Goal: Transaction & Acquisition: Purchase product/service

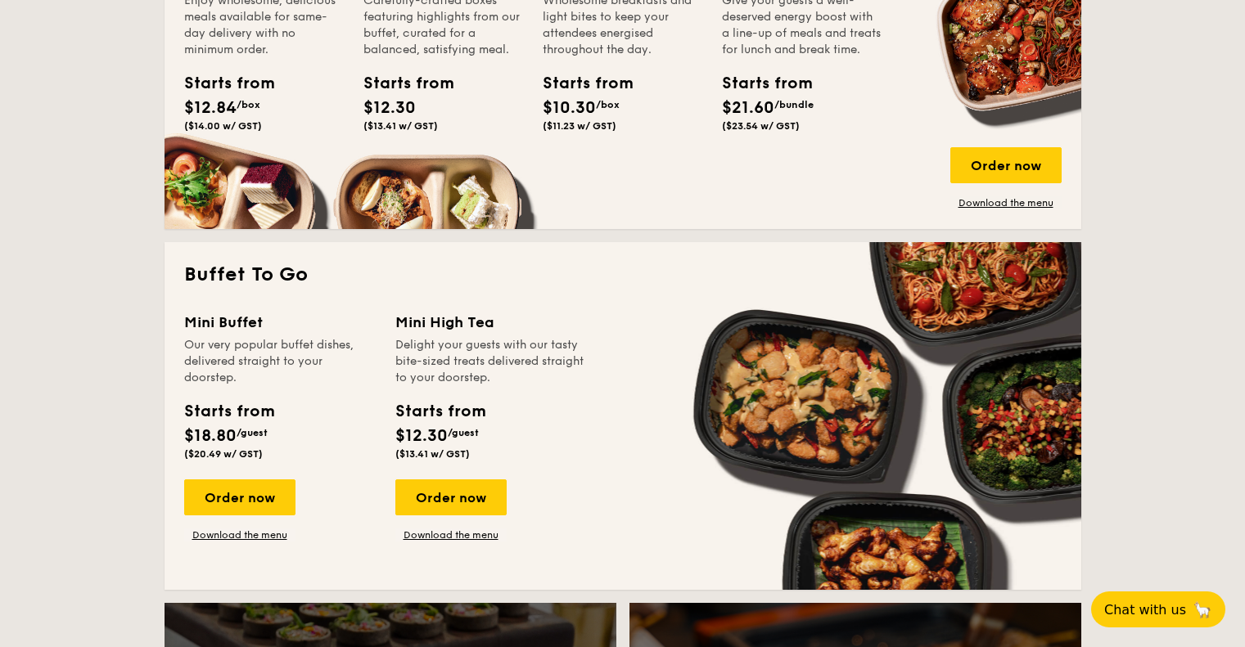
scroll to position [1305, 0]
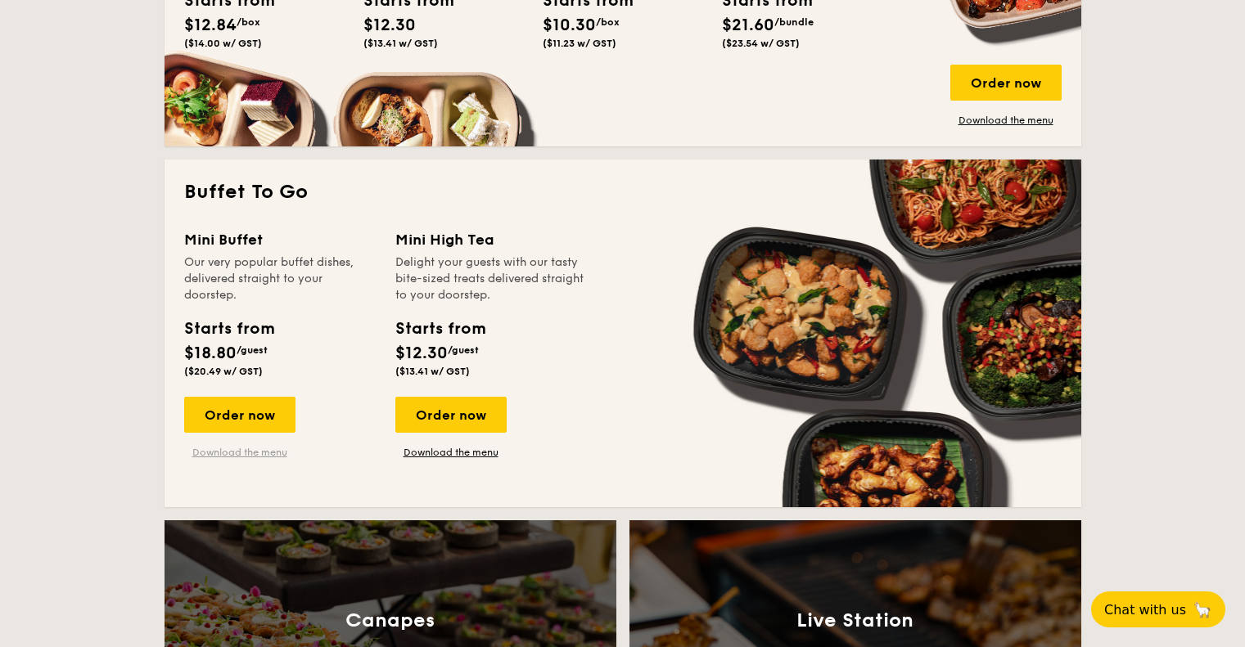
click at [229, 458] on link "Download the menu" at bounding box center [239, 452] width 111 height 13
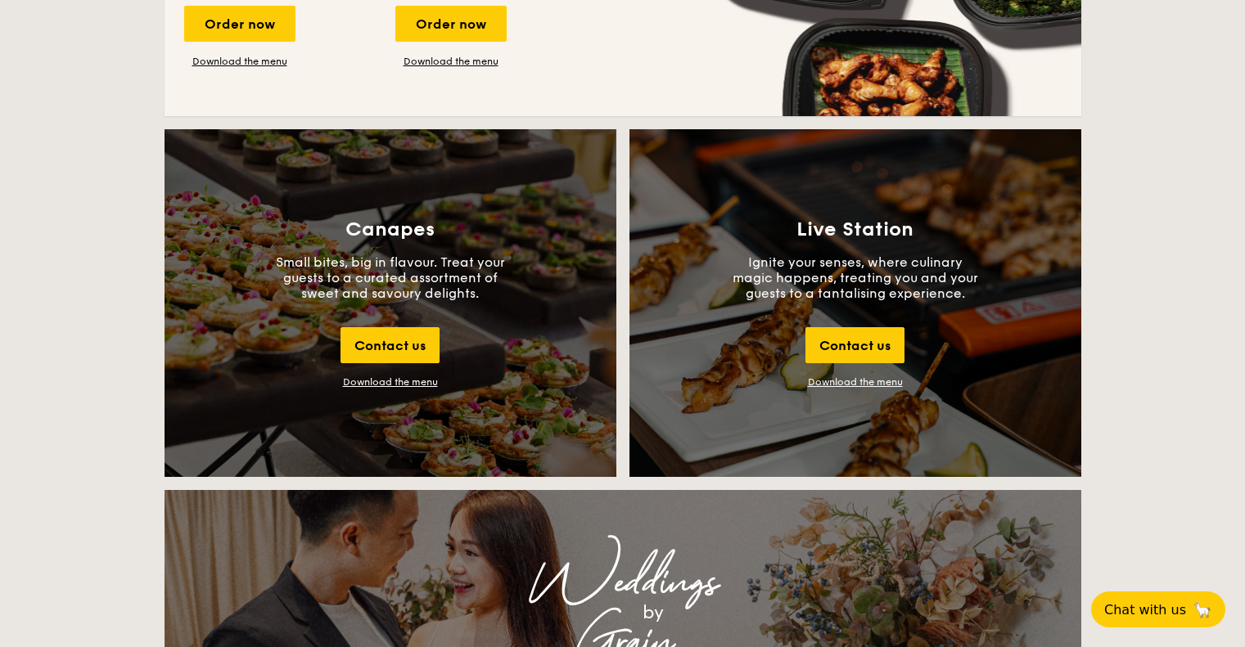
scroll to position [1701, 0]
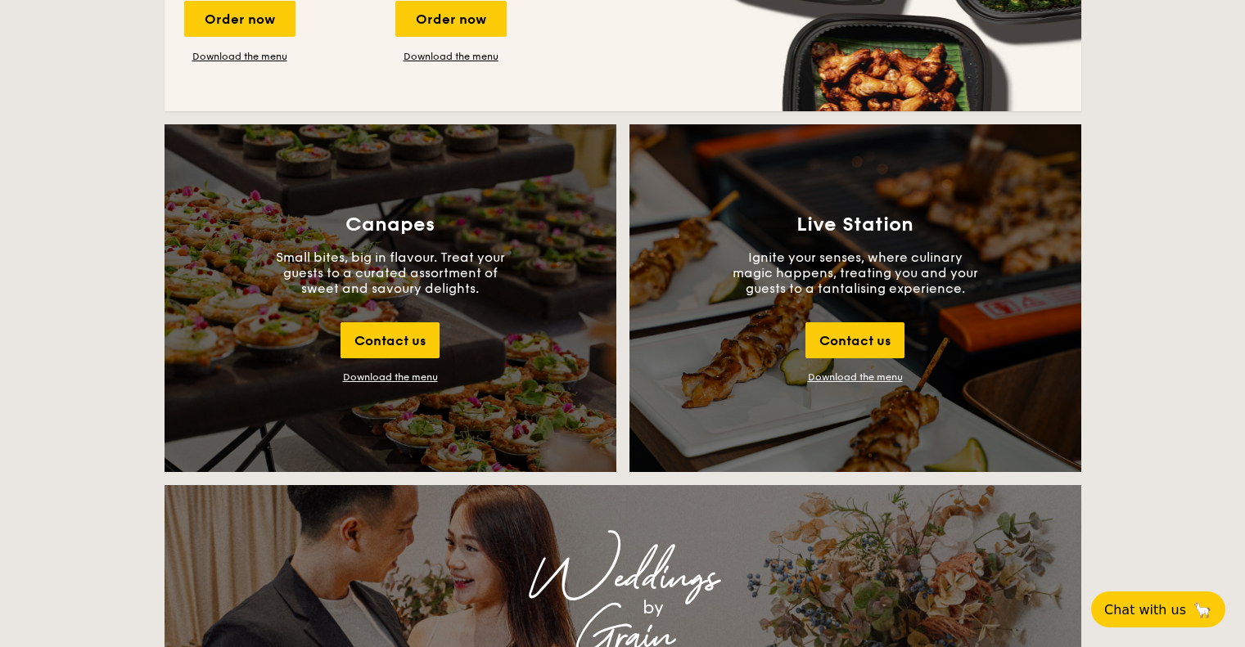
click at [424, 377] on div "Download the menu" at bounding box center [390, 377] width 95 height 11
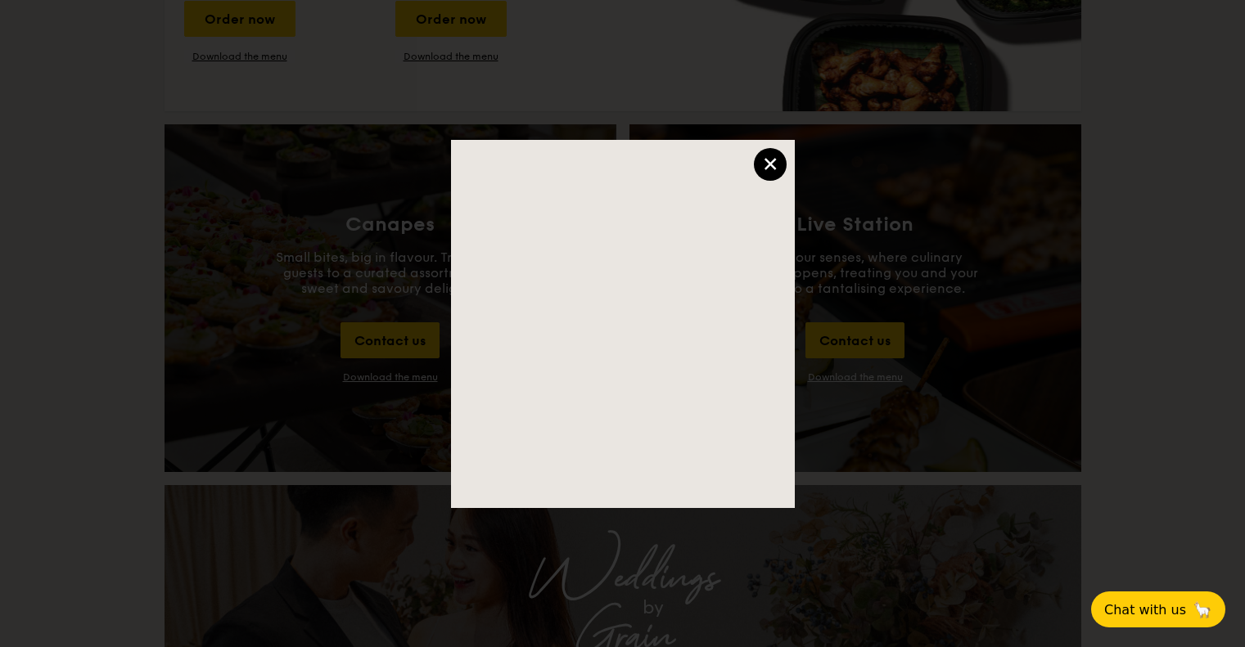
click at [769, 171] on div "×" at bounding box center [770, 164] width 33 height 33
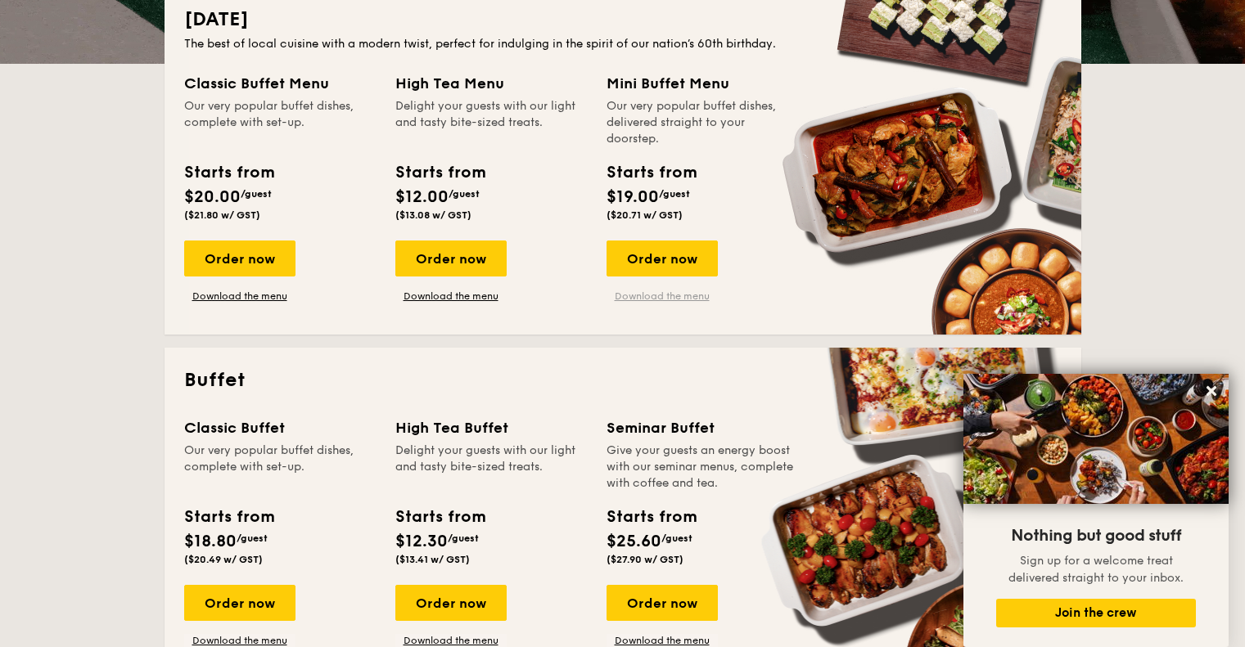
scroll to position [396, 0]
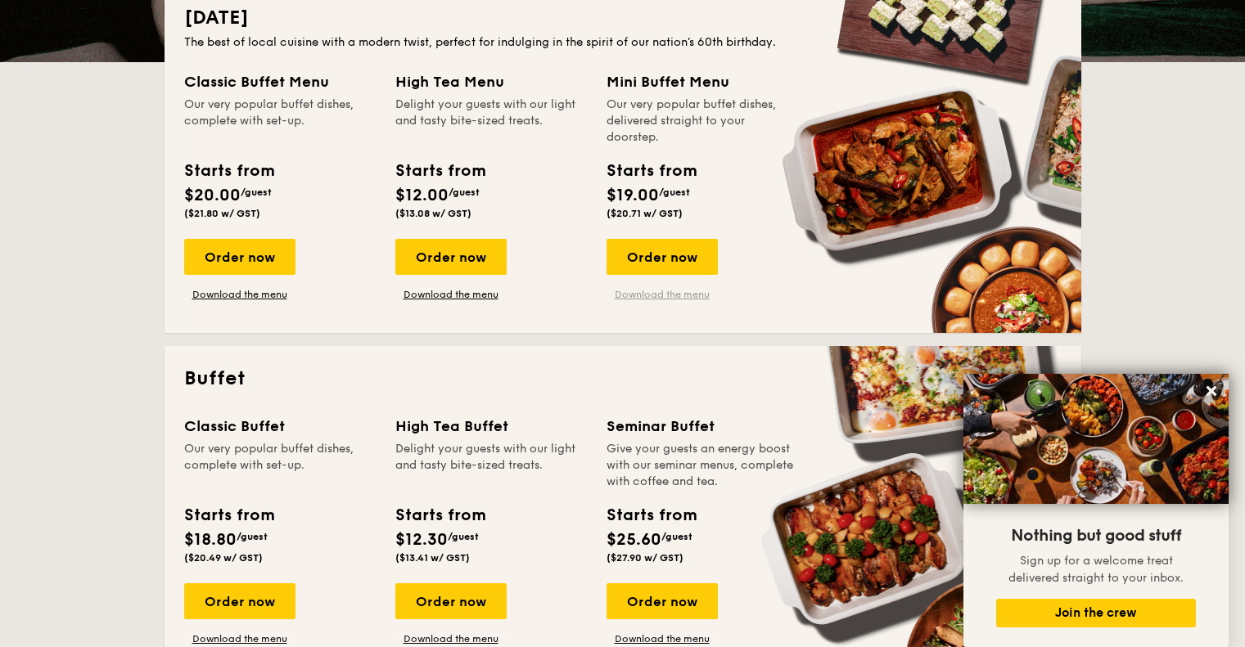
click at [680, 294] on link "Download the menu" at bounding box center [662, 294] width 111 height 13
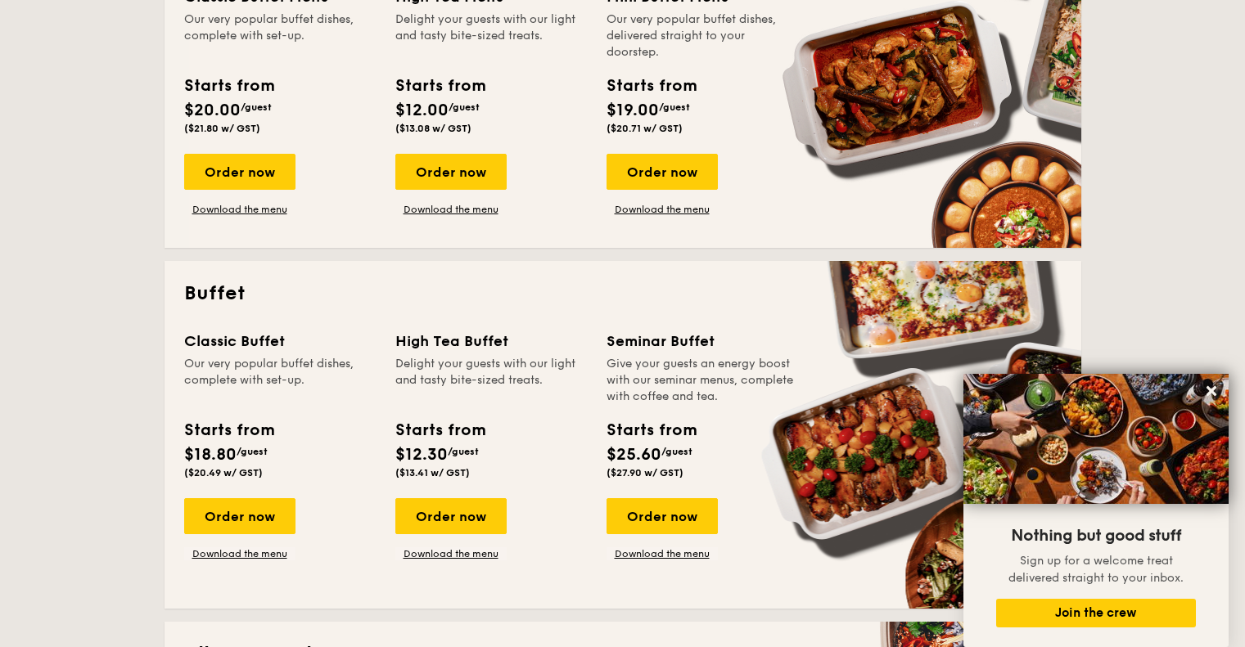
scroll to position [483, 0]
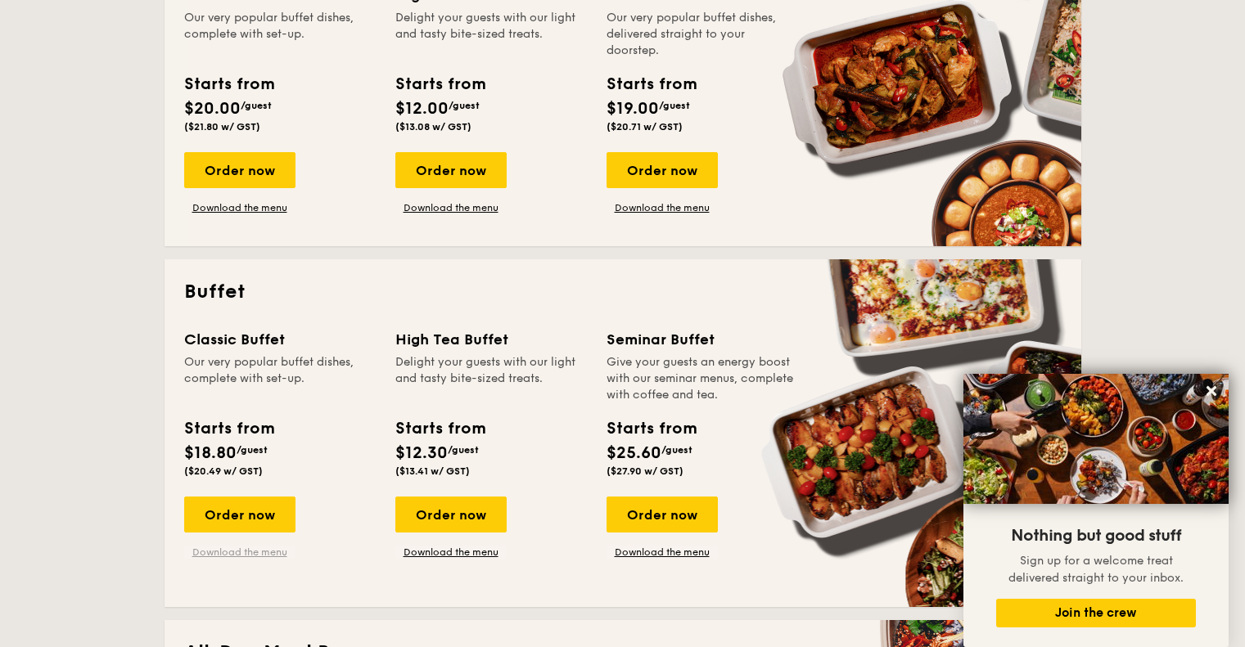
click at [237, 549] on link "Download the menu" at bounding box center [239, 552] width 111 height 13
click at [1209, 391] on icon at bounding box center [1211, 391] width 10 height 10
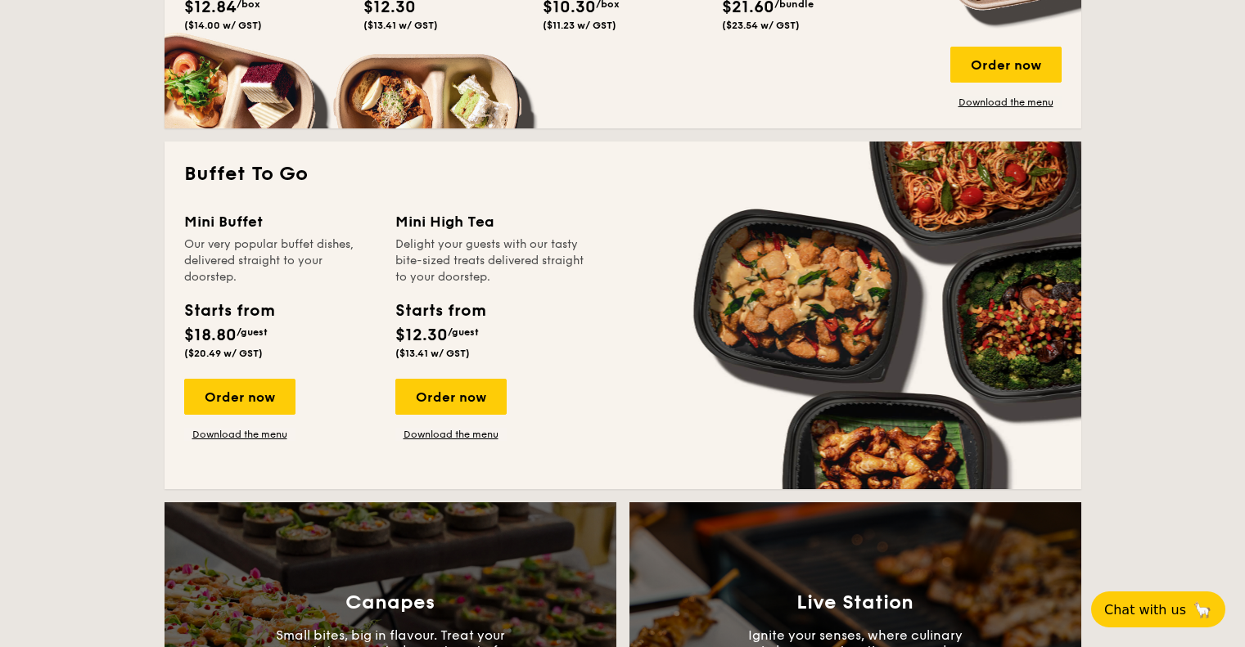
scroll to position [1324, 0]
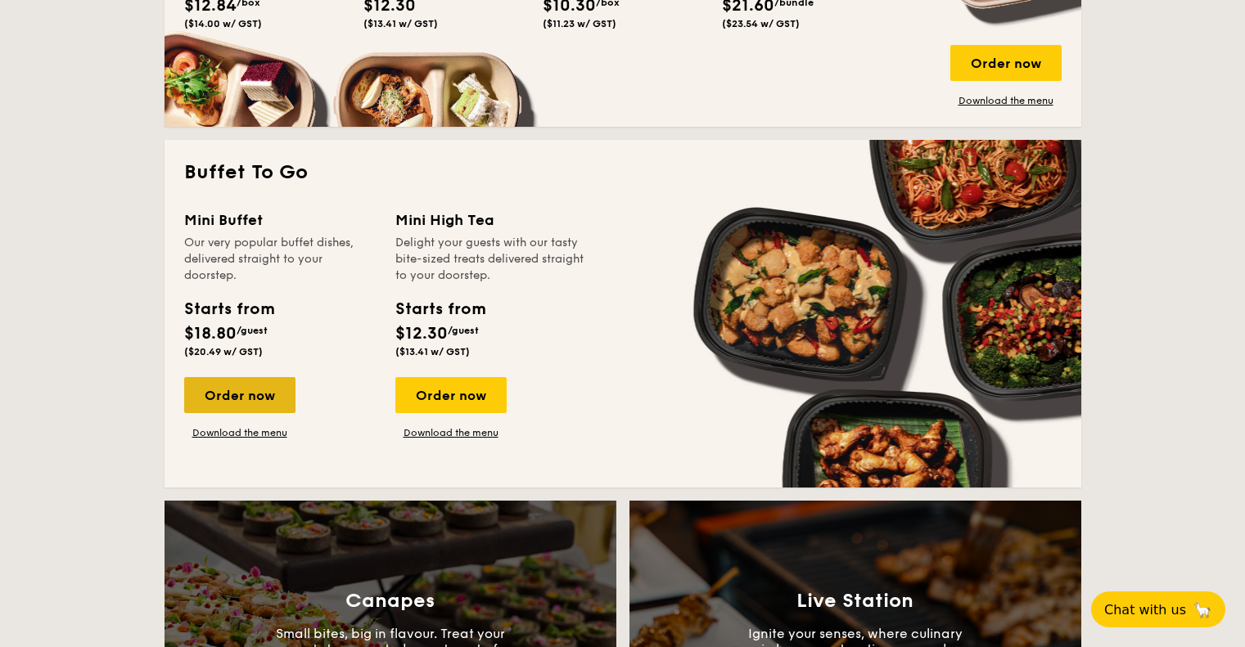
click at [242, 394] on div "Order now" at bounding box center [239, 395] width 111 height 36
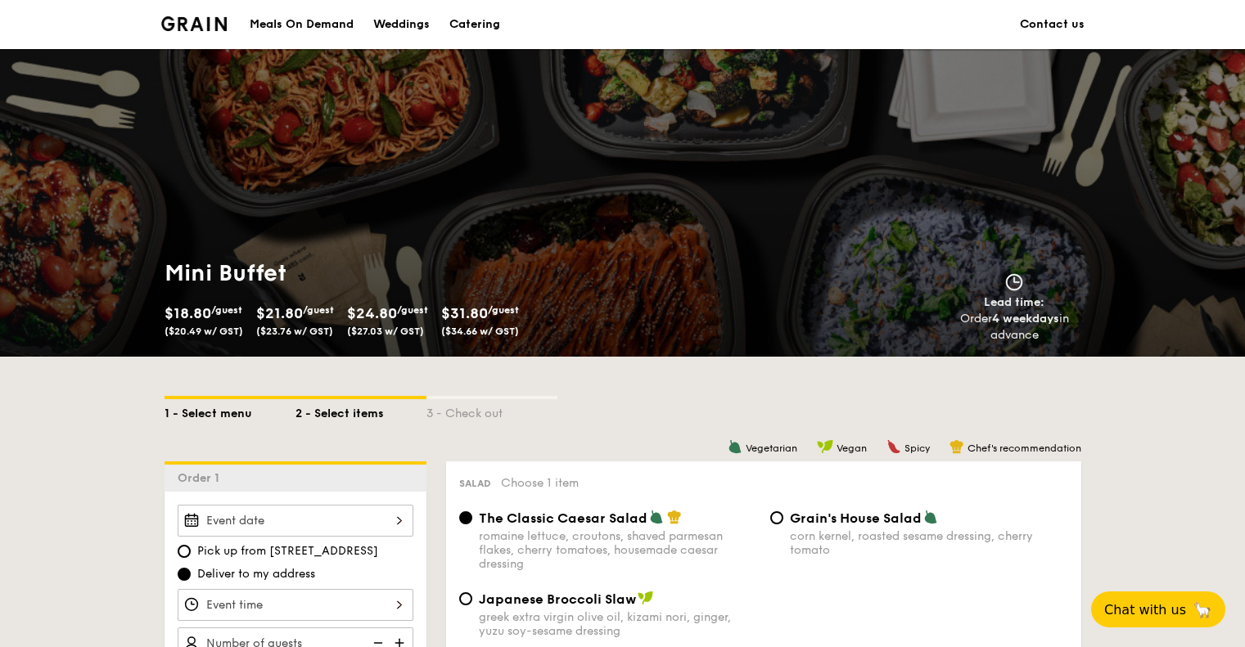
click at [232, 415] on div "1 - Select menu" at bounding box center [230, 410] width 131 height 23
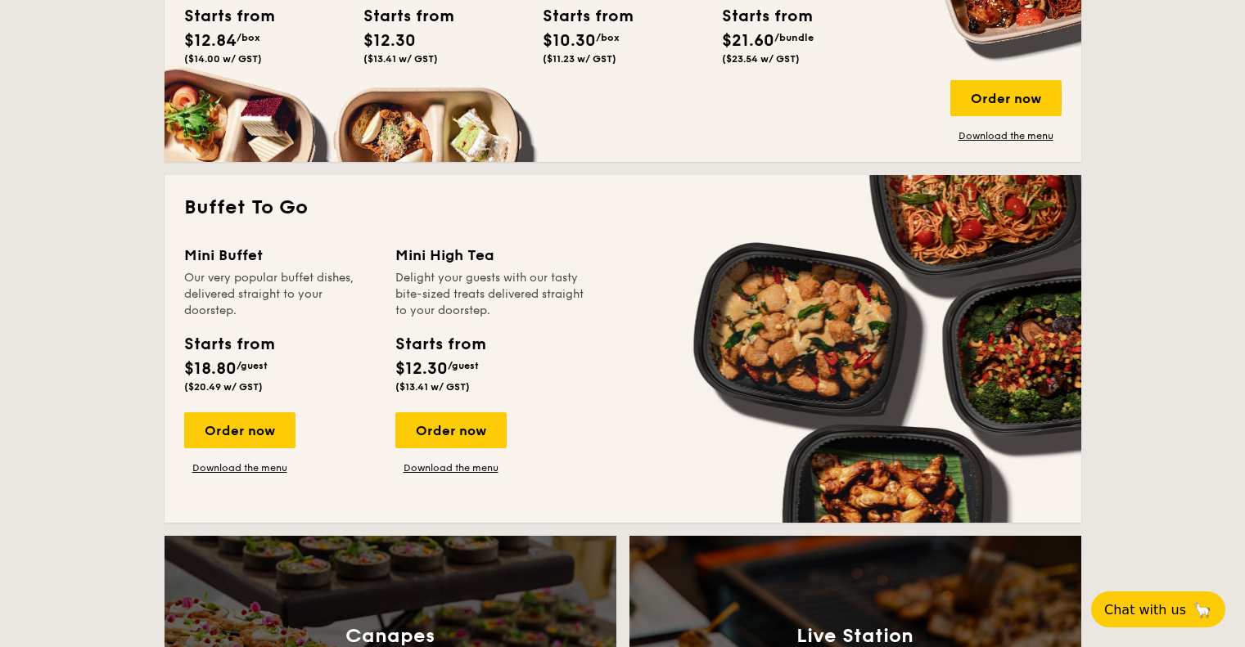
scroll to position [1290, 0]
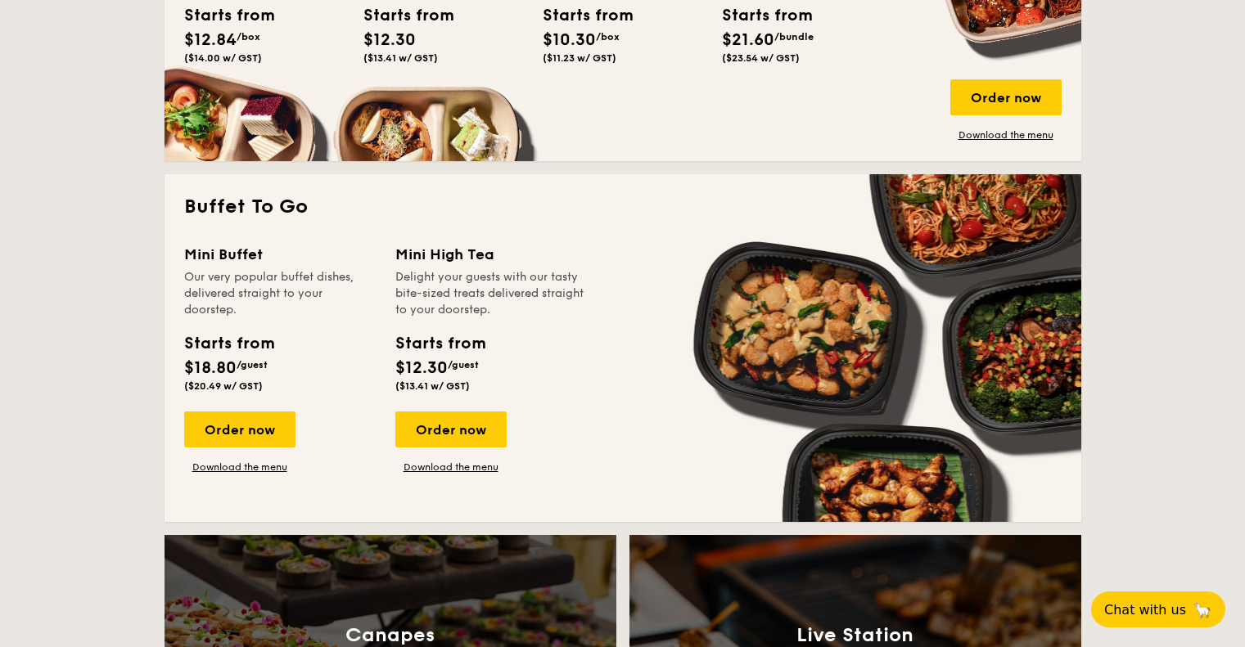
click at [230, 473] on div "Order now Download the menu" at bounding box center [280, 443] width 192 height 62
click at [242, 454] on div "Order now Download the menu" at bounding box center [239, 443] width 111 height 62
click at [242, 464] on link "Download the menu" at bounding box center [239, 467] width 111 height 13
click at [283, 435] on div "Order now" at bounding box center [239, 430] width 111 height 36
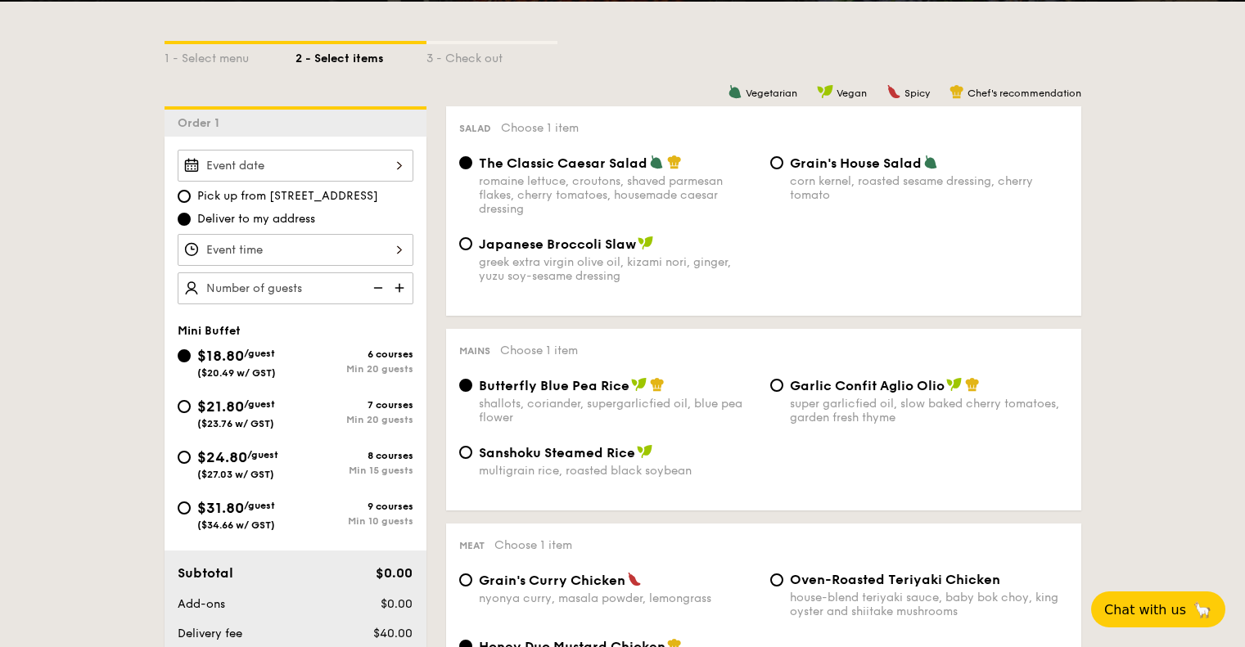
scroll to position [359, 0]
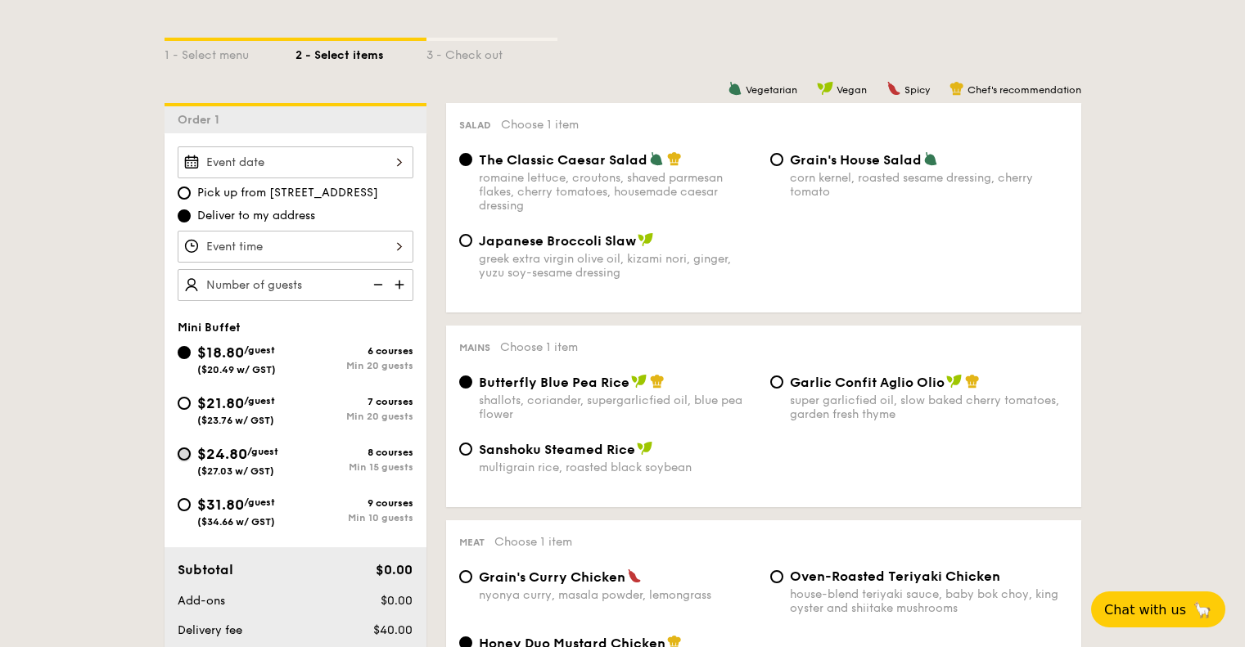
click at [183, 458] on input "$24.80 /guest ($27.03 w/ GST) 8 courses Min 15 guests" at bounding box center [184, 454] width 13 height 13
radio input "true"
radio input "false"
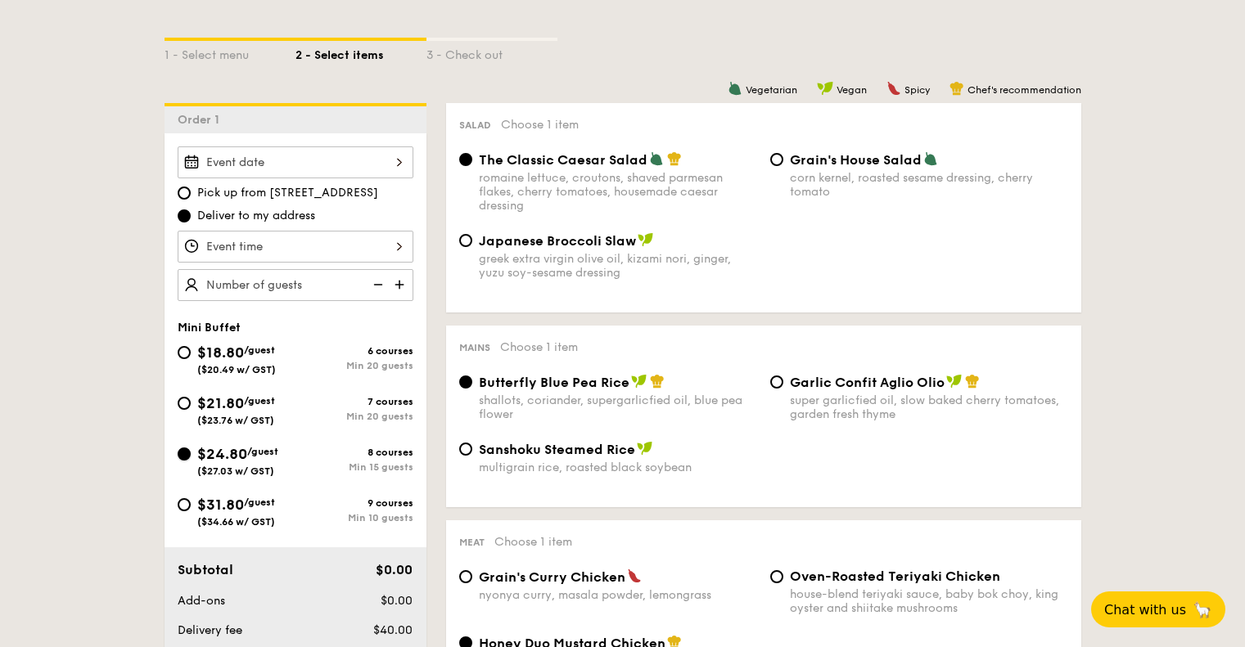
radio input "true"
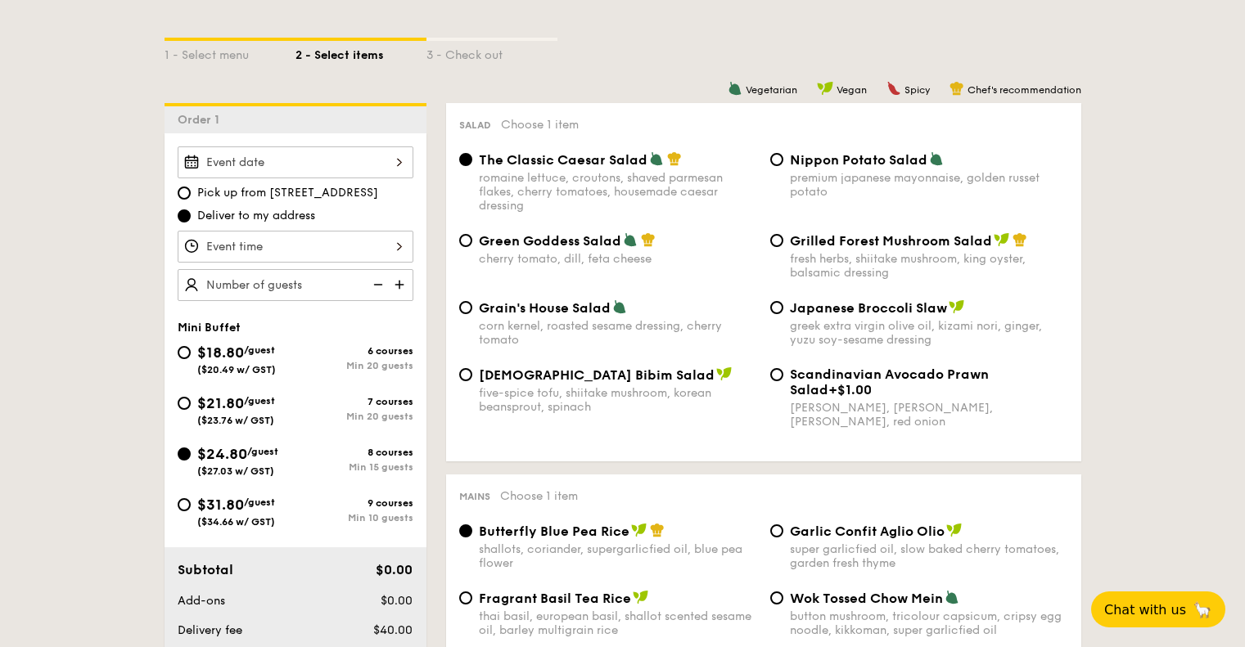
click at [176, 509] on div "$31.80 /guest ($34.66 w/ GST) 9 courses Min 10 guests" at bounding box center [295, 516] width 249 height 44
click at [182, 507] on input "$31.80 /guest ($34.66 w/ GST) 9 courses Min 10 guests" at bounding box center [184, 504] width 13 height 13
radio input "true"
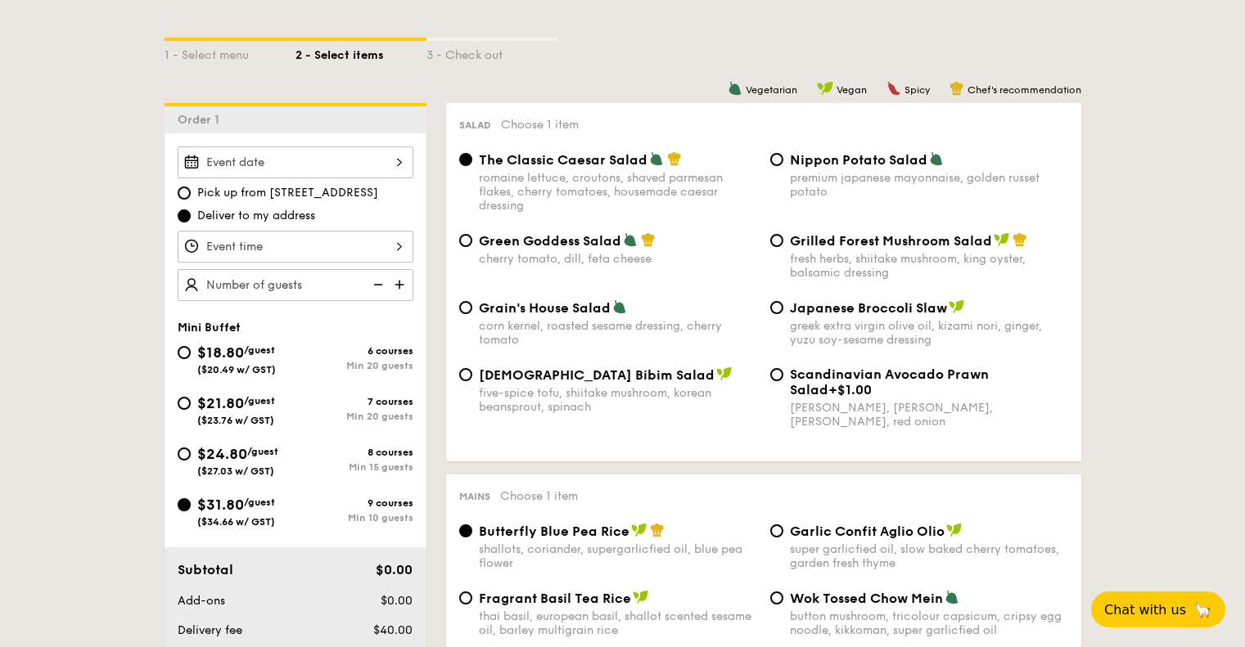
radio input "true"
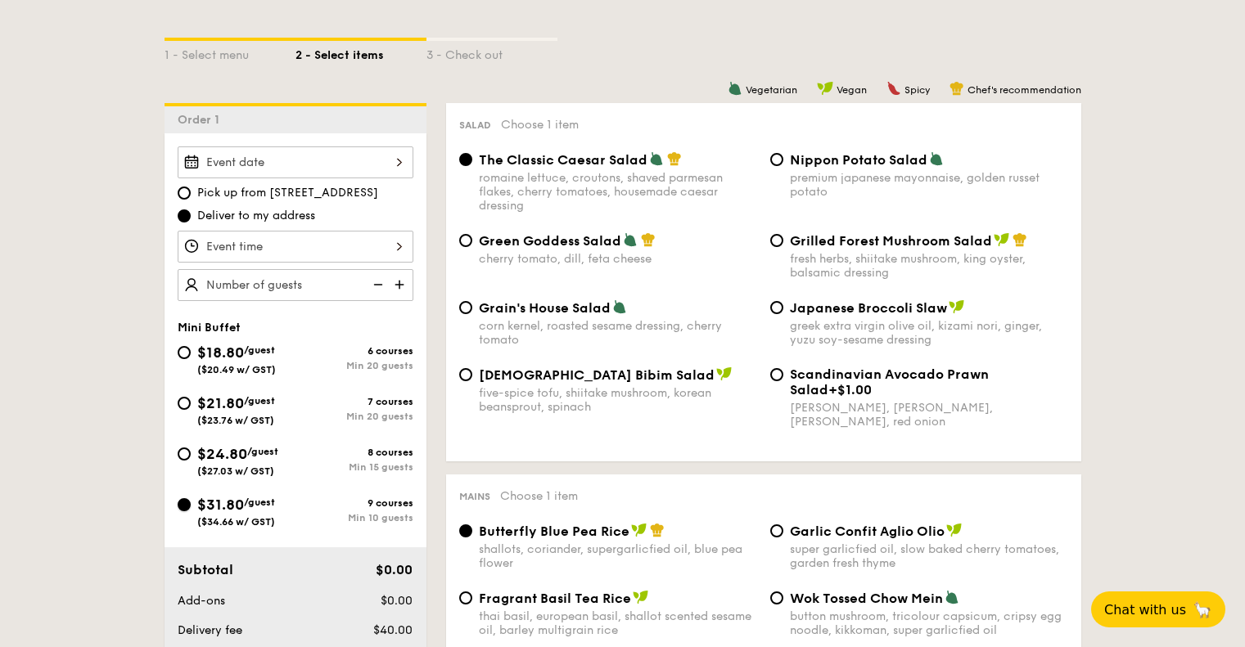
radio input "true"
click at [190, 500] on div "$31.80 /guest ($34.66 w/ GST)" at bounding box center [237, 511] width 118 height 34
click at [190, 500] on input "$31.80 /guest ($34.66 w/ GST) 9 courses Min 10 guests" at bounding box center [184, 504] width 13 height 13
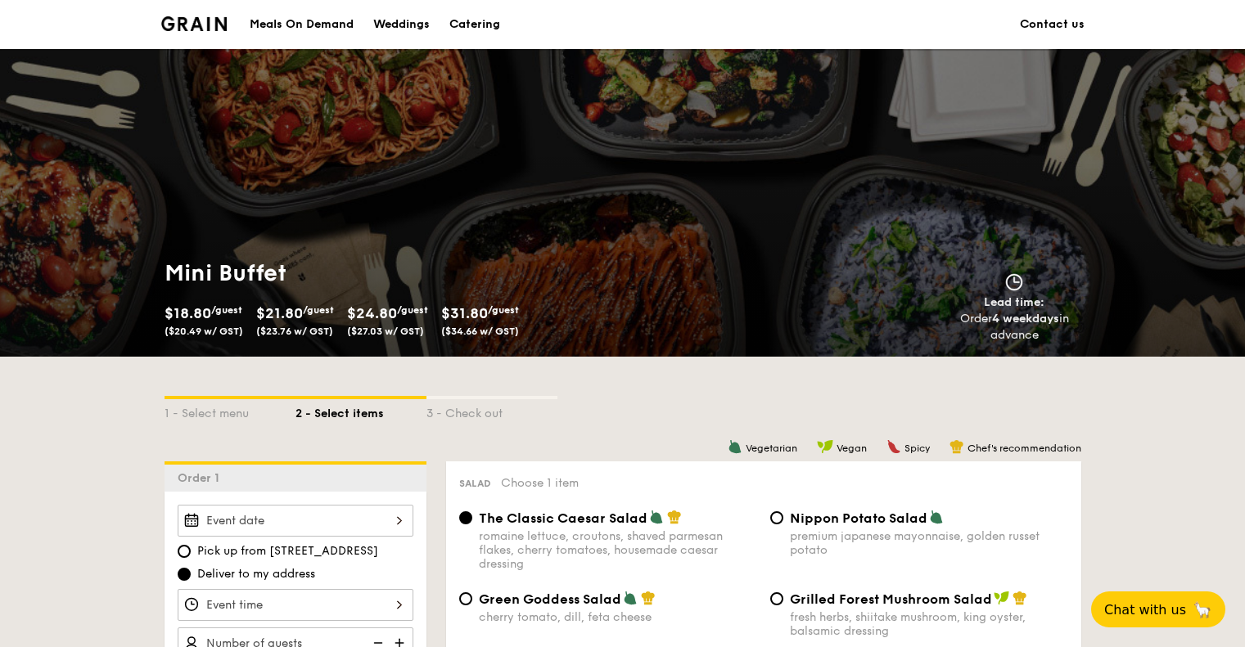
scroll to position [162, 0]
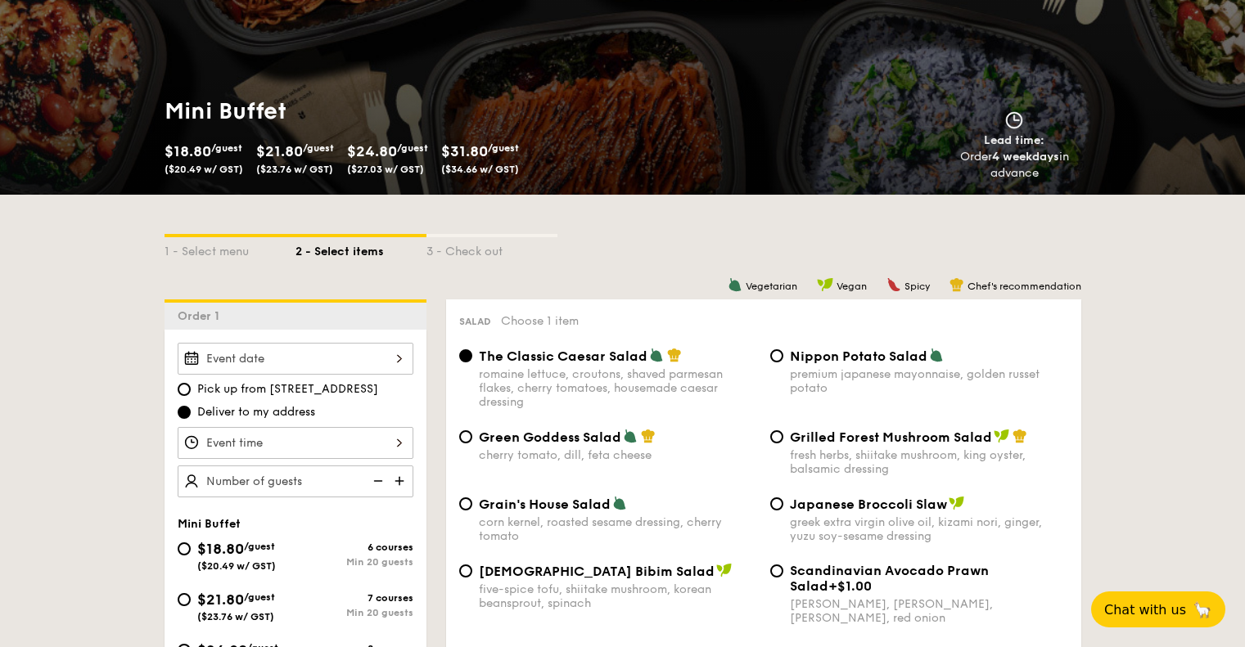
click at [383, 362] on input "Smoked Mesquite Whole Chicken brined in our in-house blend of herbs and spices,…" at bounding box center [296, 359] width 236 height 32
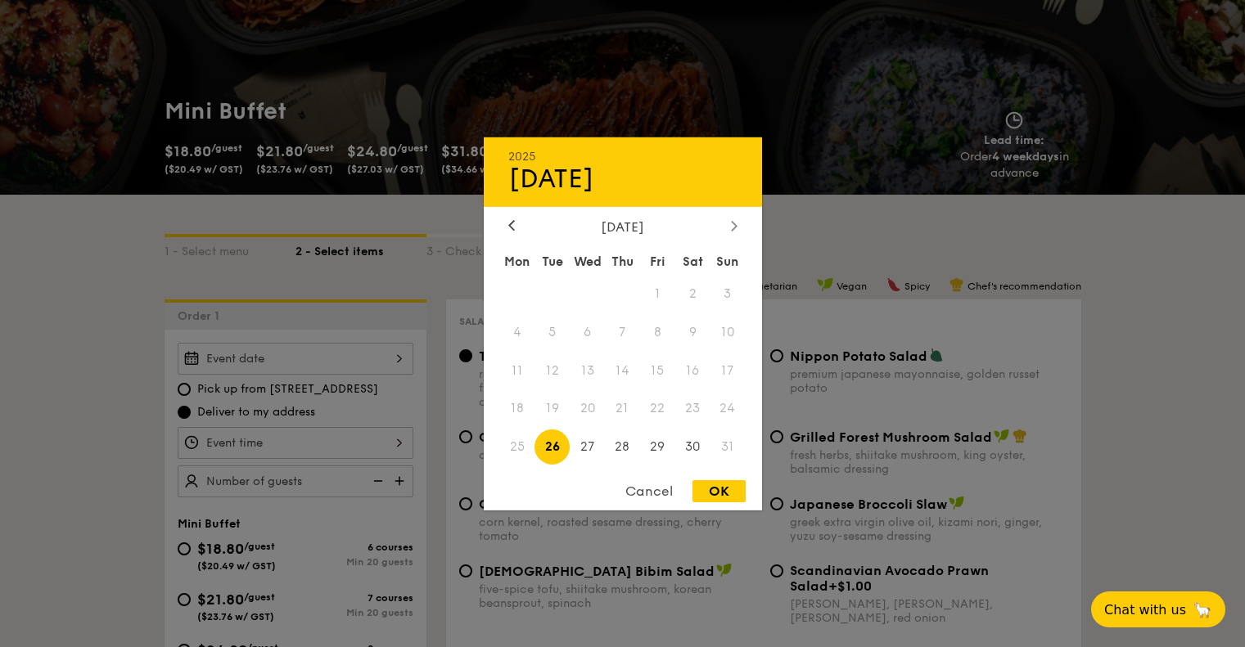
click at [727, 229] on div at bounding box center [734, 227] width 15 height 16
click at [697, 293] on span "6" at bounding box center [692, 293] width 35 height 35
click at [717, 494] on div "OK" at bounding box center [718, 491] width 53 height 22
type input "[DATE]"
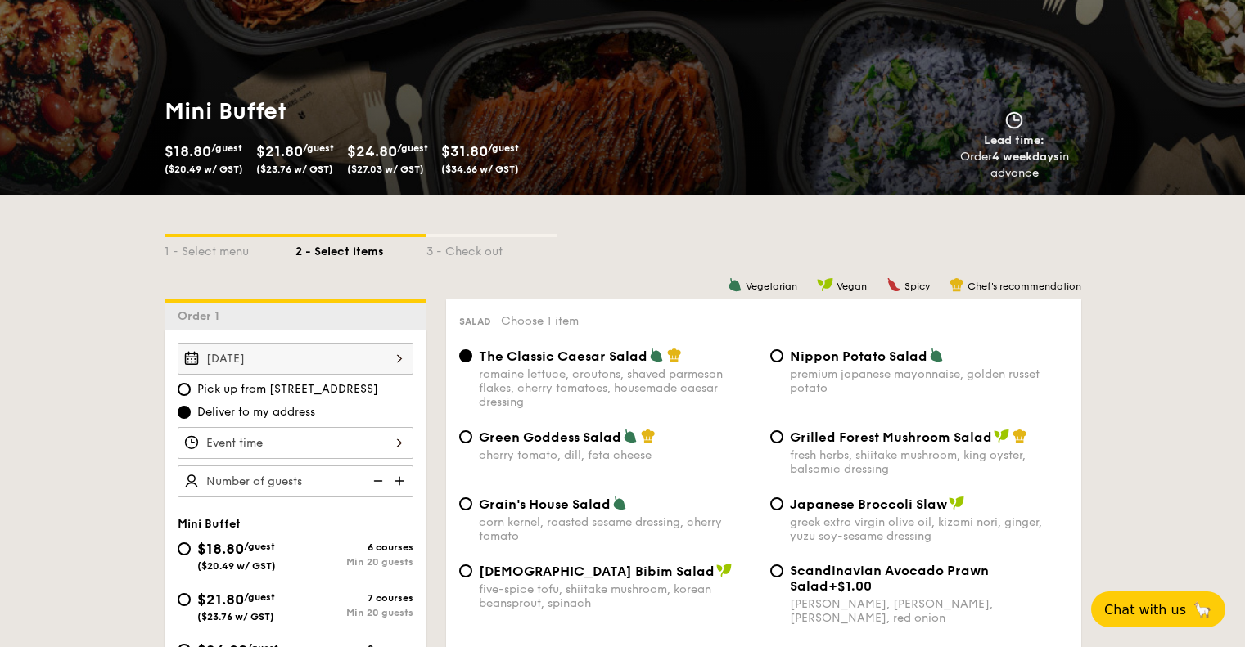
click at [262, 397] on span "Pick up from [STREET_ADDRESS]" at bounding box center [287, 389] width 181 height 16
click at [191, 396] on input "Pick up from [STREET_ADDRESS]" at bounding box center [184, 389] width 13 height 13
radio input "true"
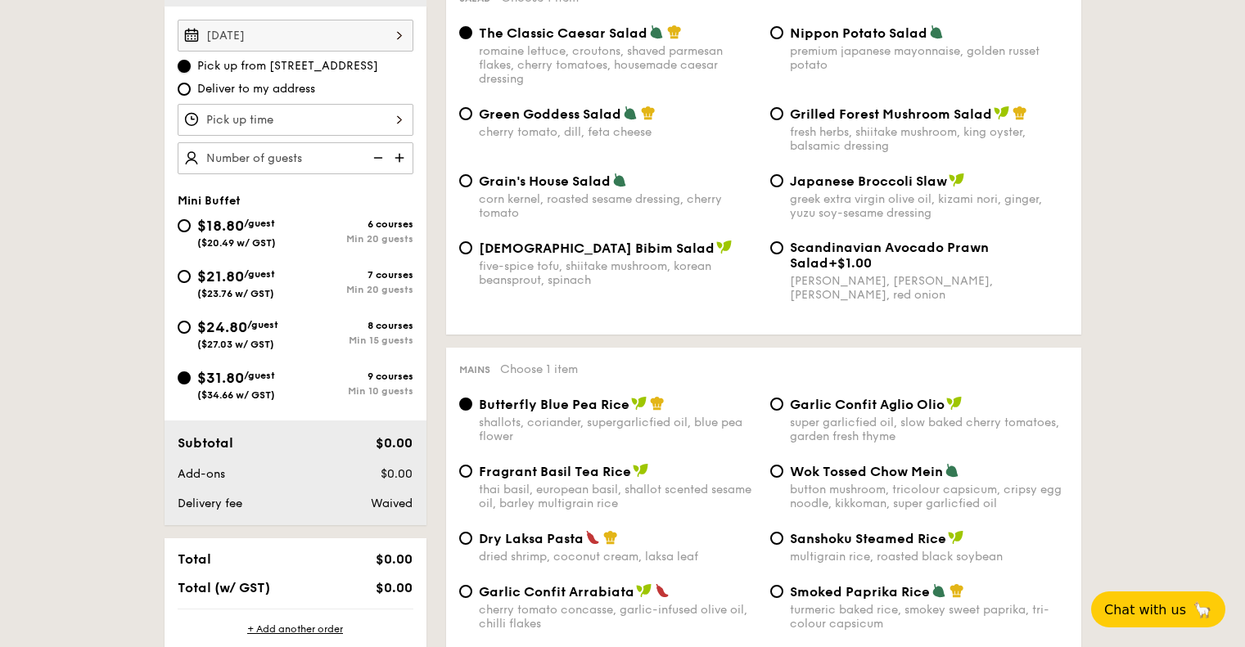
scroll to position [244, 0]
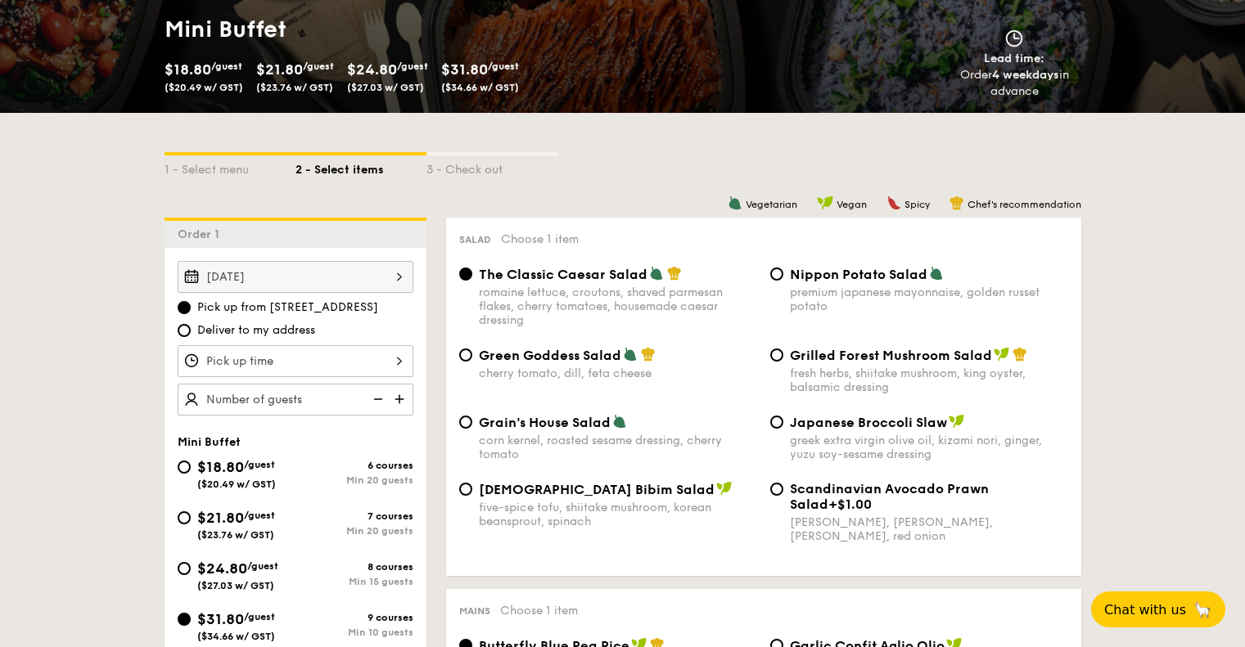
click at [291, 357] on input "Smoked Mesquite Whole Chicken brined in our in-house blend of herbs and spices,…" at bounding box center [296, 361] width 236 height 32
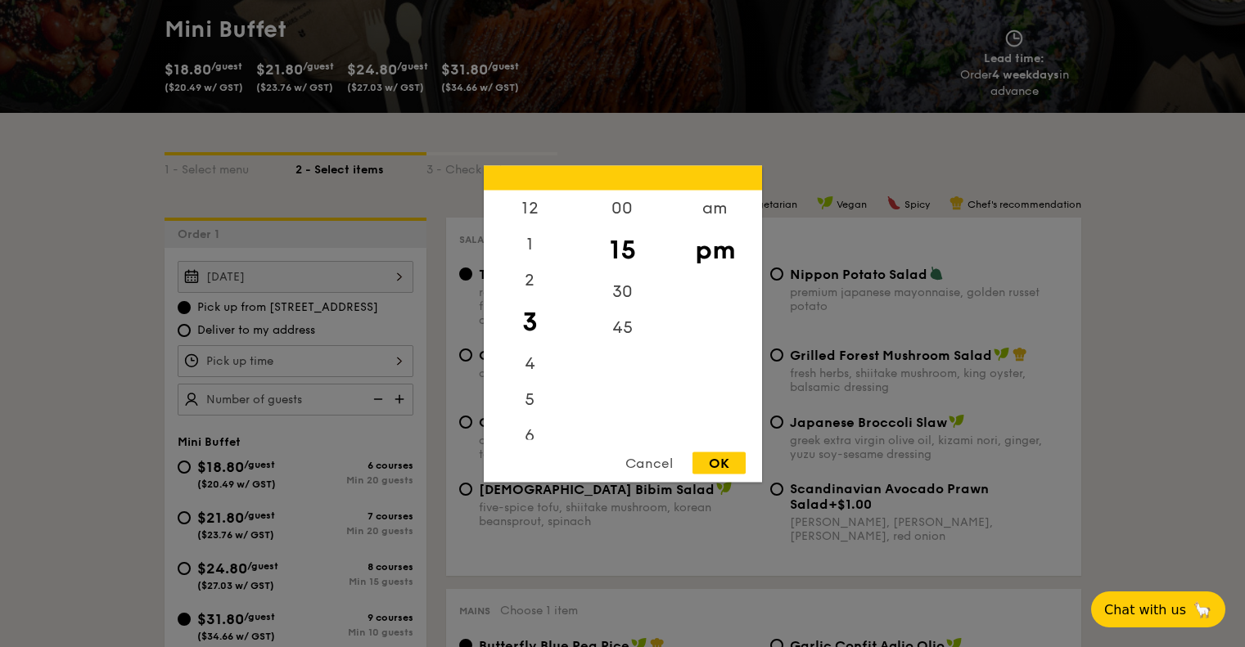
click at [100, 382] on div at bounding box center [622, 323] width 1245 height 647
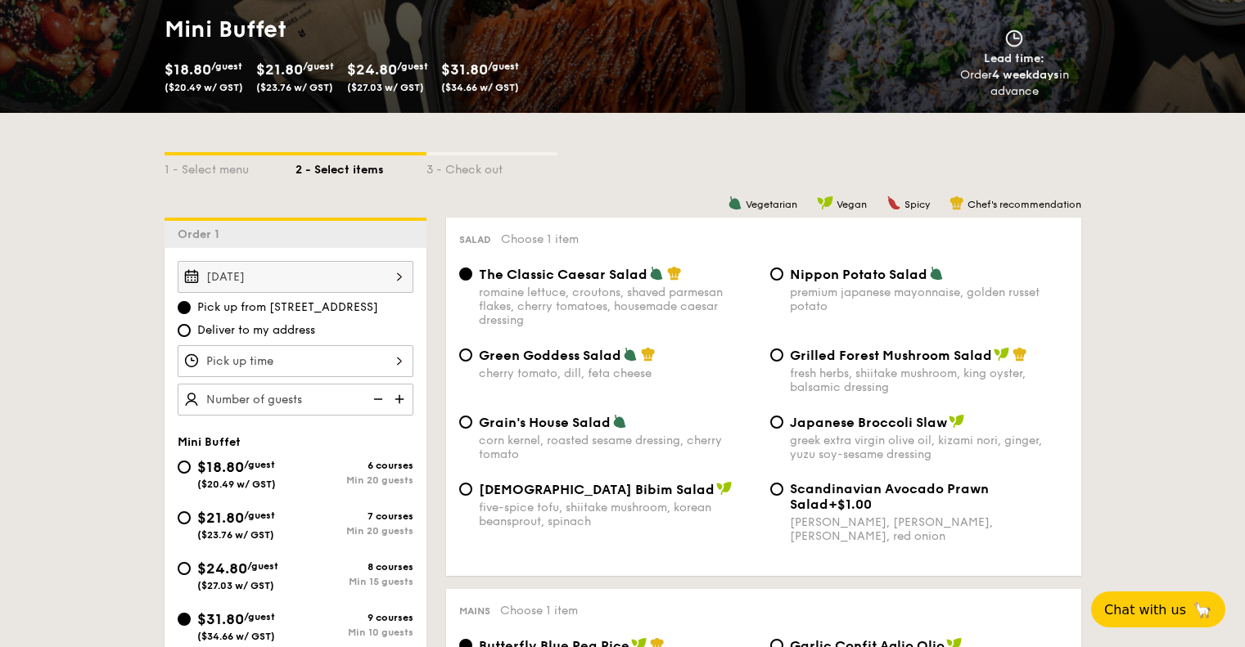
click at [292, 392] on input "text" at bounding box center [296, 400] width 236 height 32
click at [408, 400] on img at bounding box center [401, 399] width 25 height 31
click at [399, 399] on img at bounding box center [401, 399] width 25 height 31
click at [376, 395] on img at bounding box center [376, 399] width 25 height 31
click at [401, 401] on img at bounding box center [401, 399] width 25 height 31
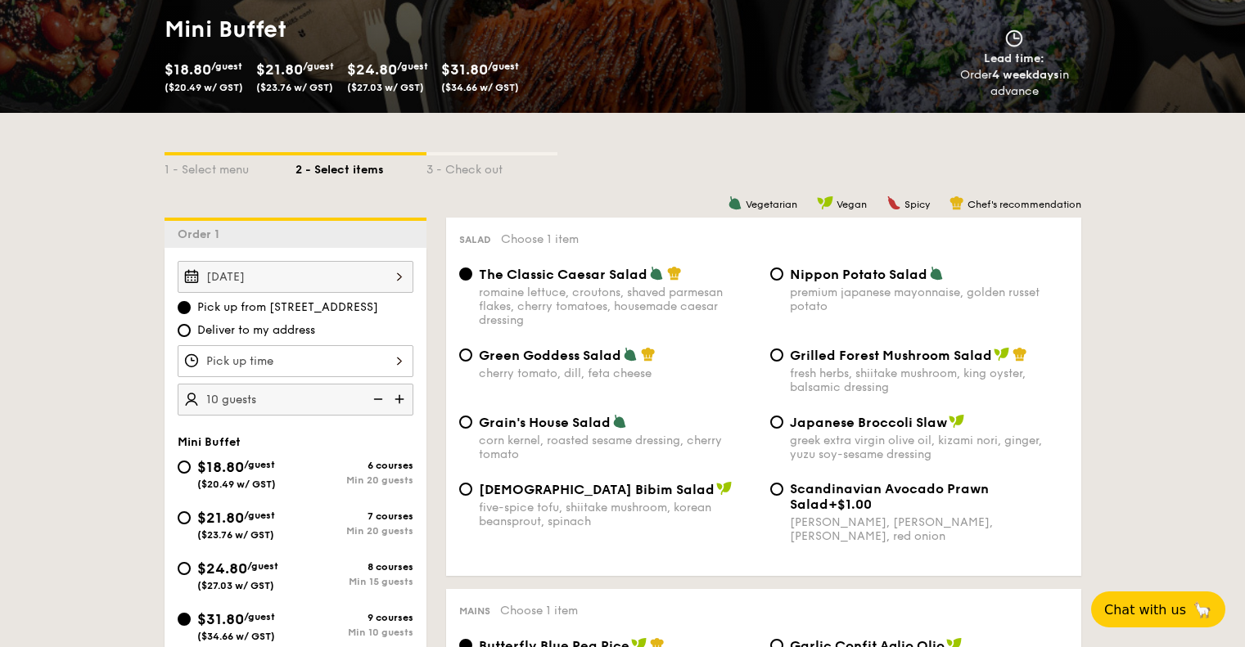
type input "15 guests"
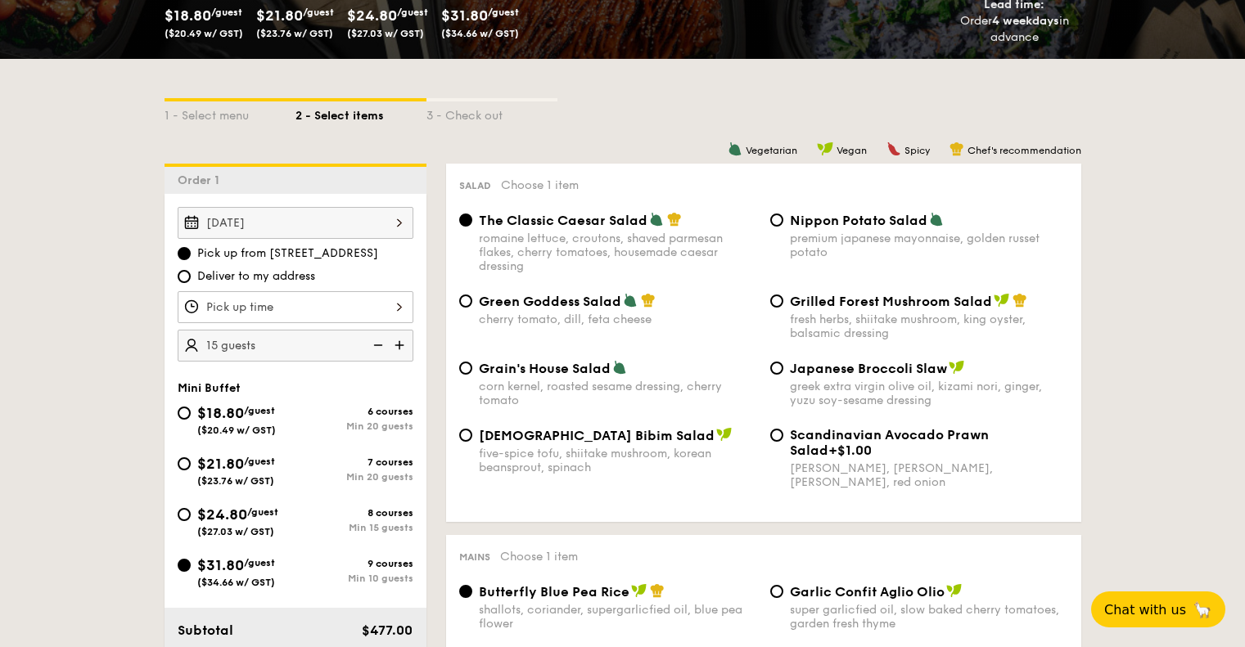
scroll to position [325, 0]
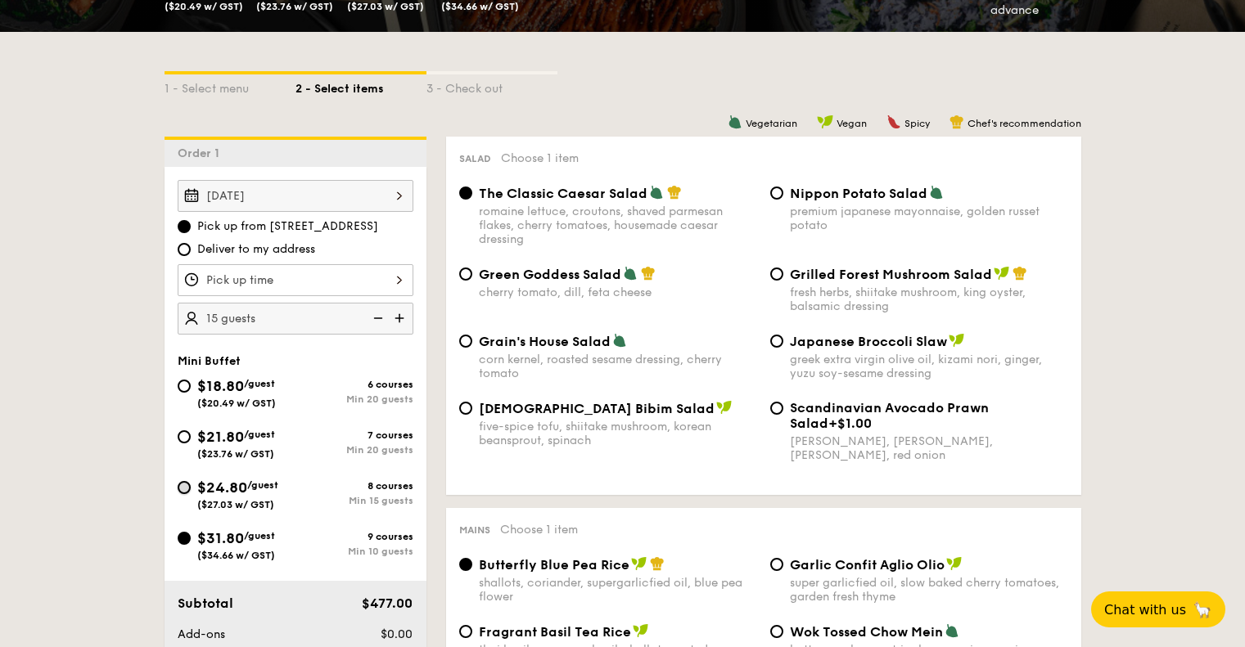
click at [187, 486] on input "$24.80 /guest ($27.03 w/ GST) 8 courses Min 15 guests" at bounding box center [184, 487] width 13 height 13
radio input "true"
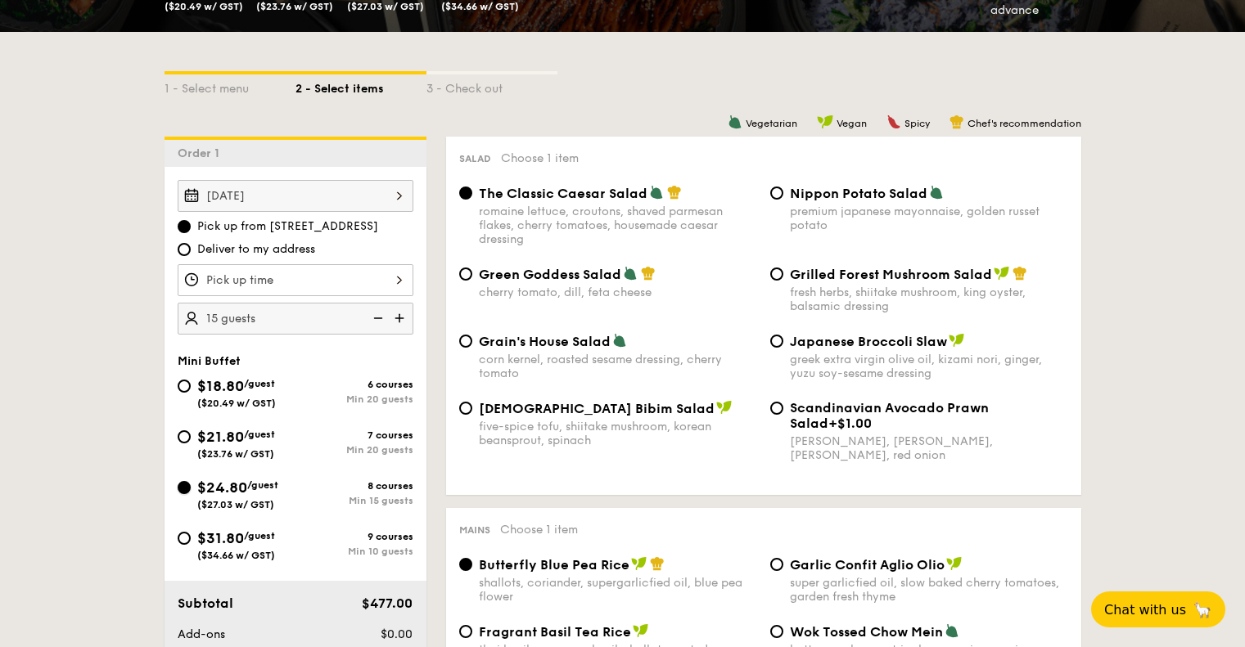
radio input "true"
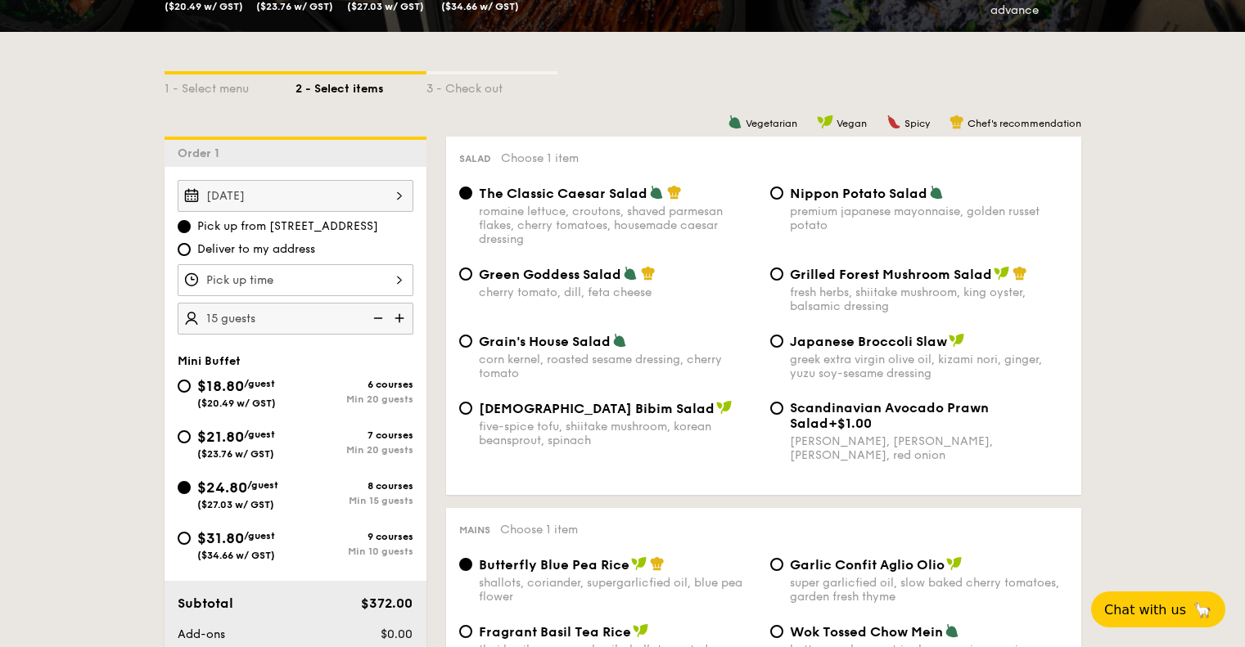
click at [171, 530] on div "$31.80 /guest ($34.66 w/ GST) 9 courses Min 10 guests" at bounding box center [295, 549] width 249 height 44
click at [184, 536] on input "$31.80 /guest ($34.66 w/ GST) 9 courses Min 10 guests" at bounding box center [184, 538] width 13 height 13
radio input "true"
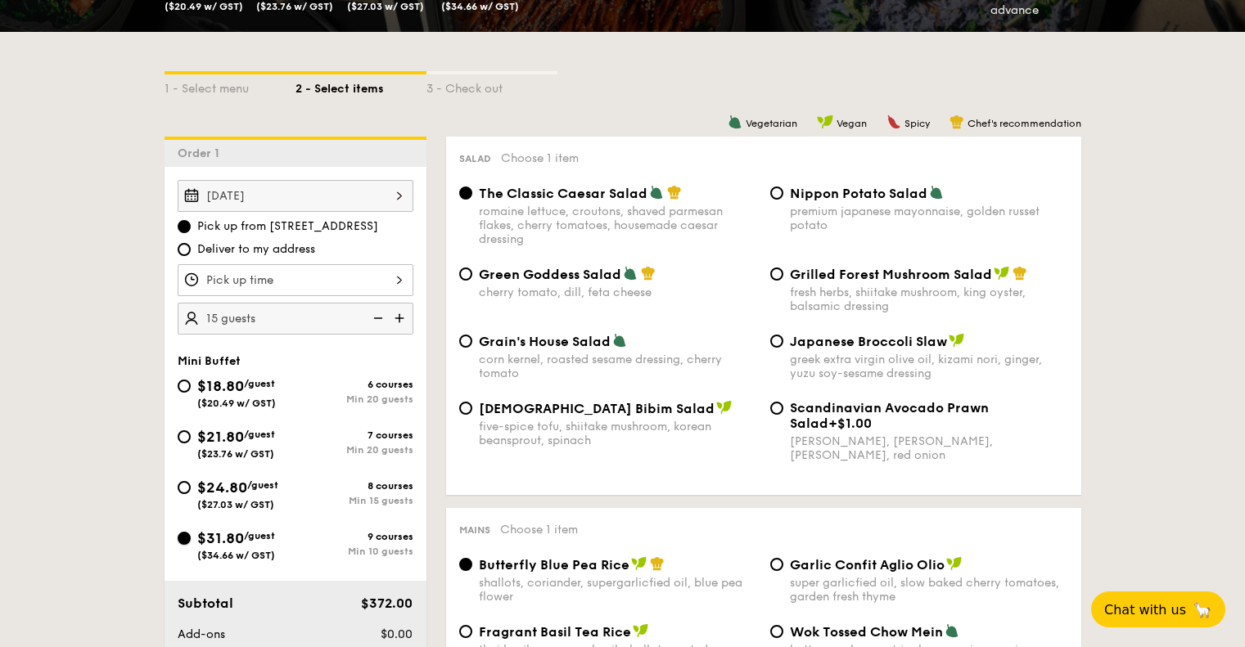
radio input "true"
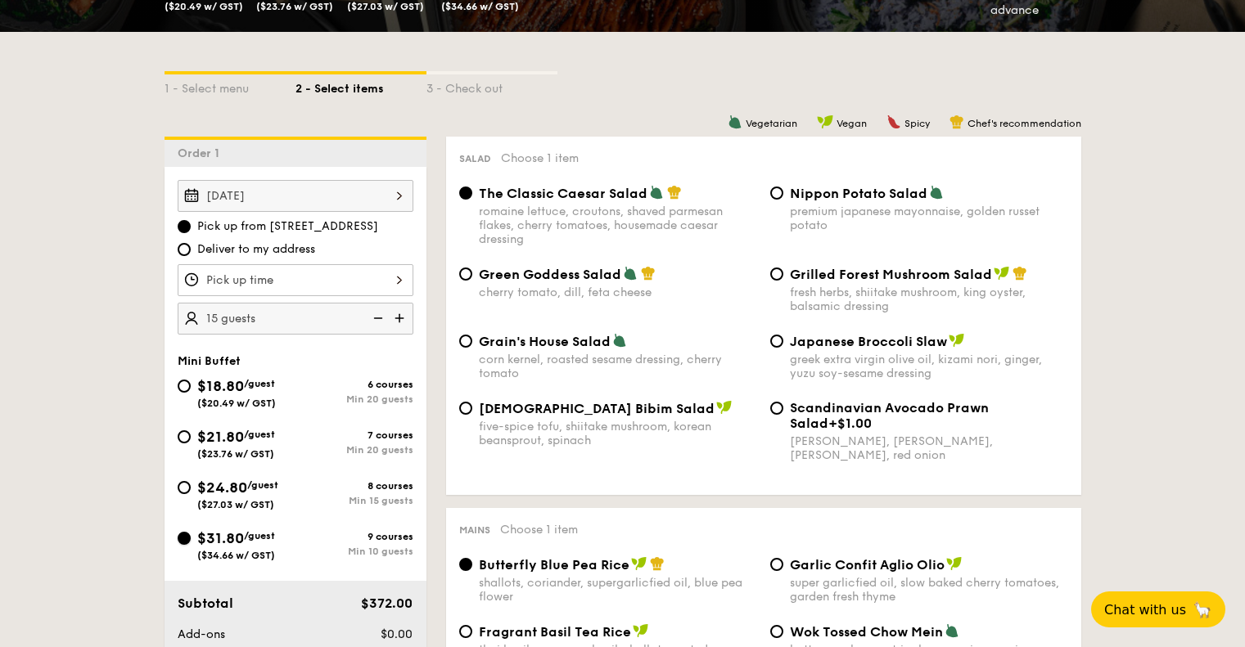
radio input "true"
click at [817, 287] on div "fresh herbs, shiitake mushroom, king oyster, balsamic dressing" at bounding box center [929, 300] width 278 height 28
click at [783, 281] on input "Grilled Forest Mushroom Salad fresh herbs, shiitake mushroom, king oyster, bals…" at bounding box center [776, 274] width 13 height 13
radio input "true"
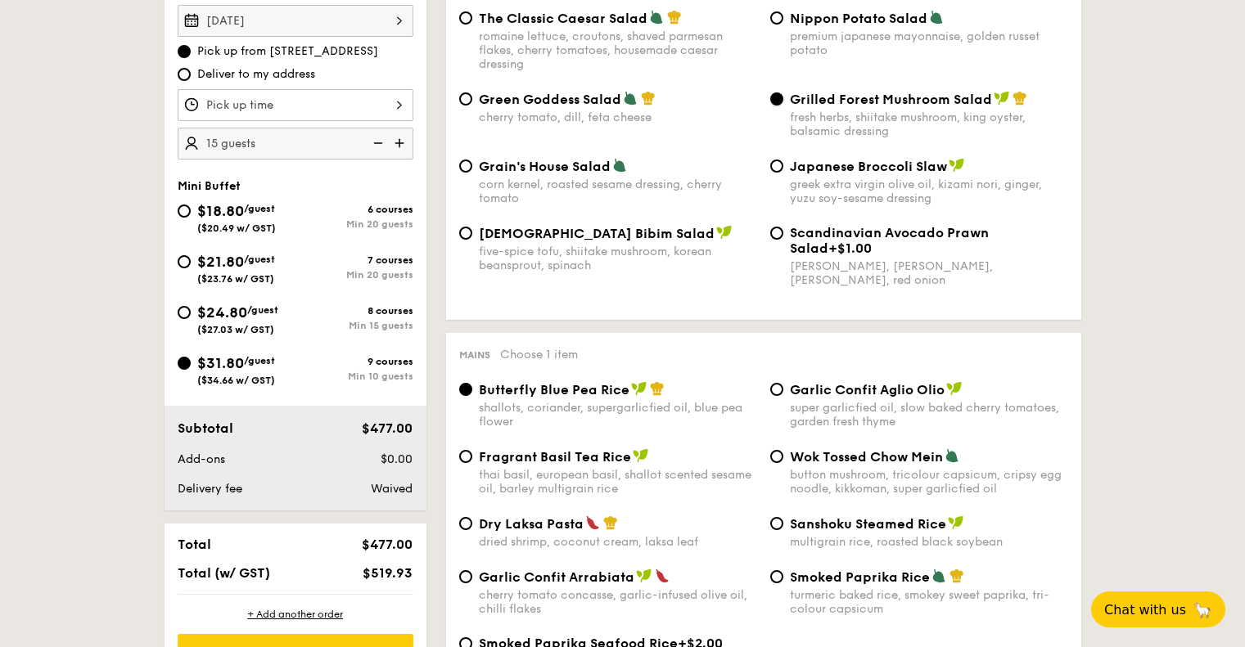
scroll to position [488, 0]
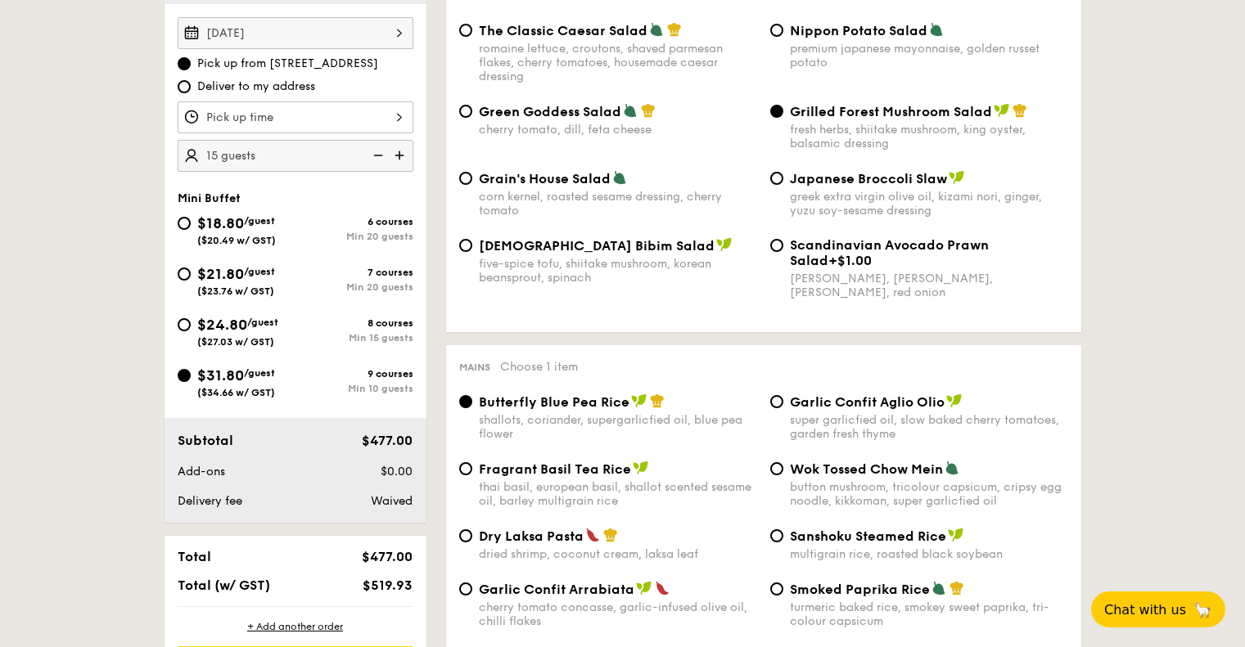
click at [187, 334] on div "$24.80 /guest ($27.03 w/ GST)" at bounding box center [237, 330] width 118 height 34
click at [187, 331] on input "$24.80 /guest ($27.03 w/ GST) 8 courses Min 15 guests" at bounding box center [184, 324] width 13 height 13
radio input "true"
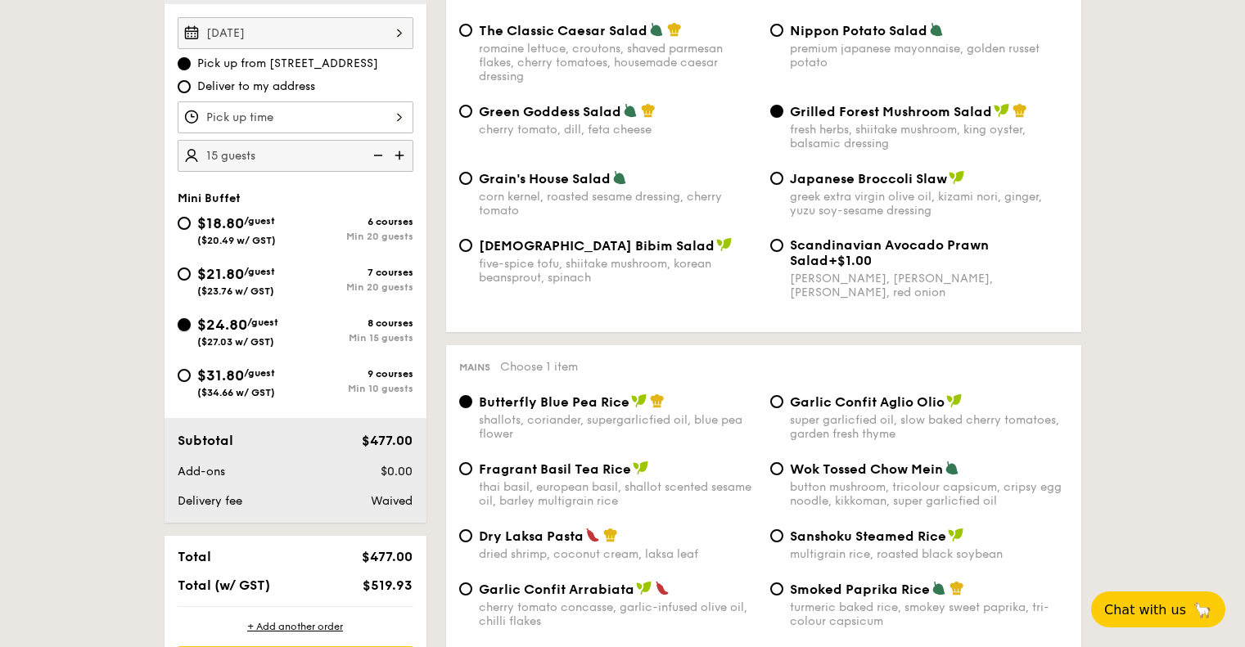
radio input "true"
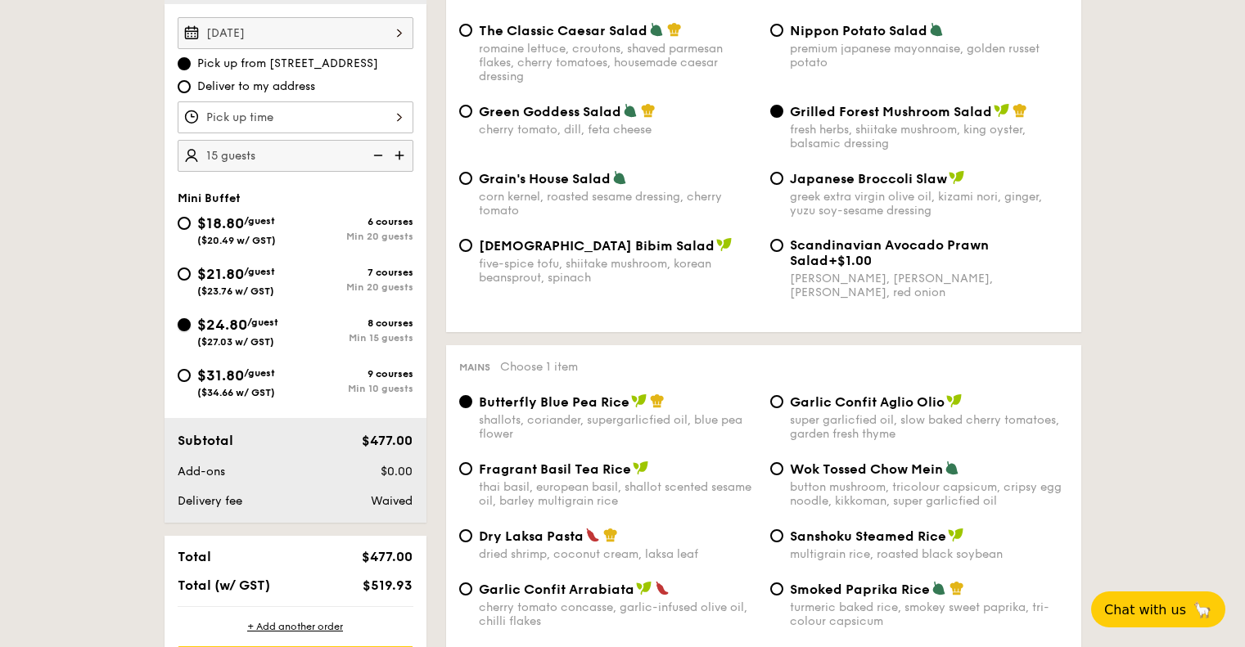
radio input "true"
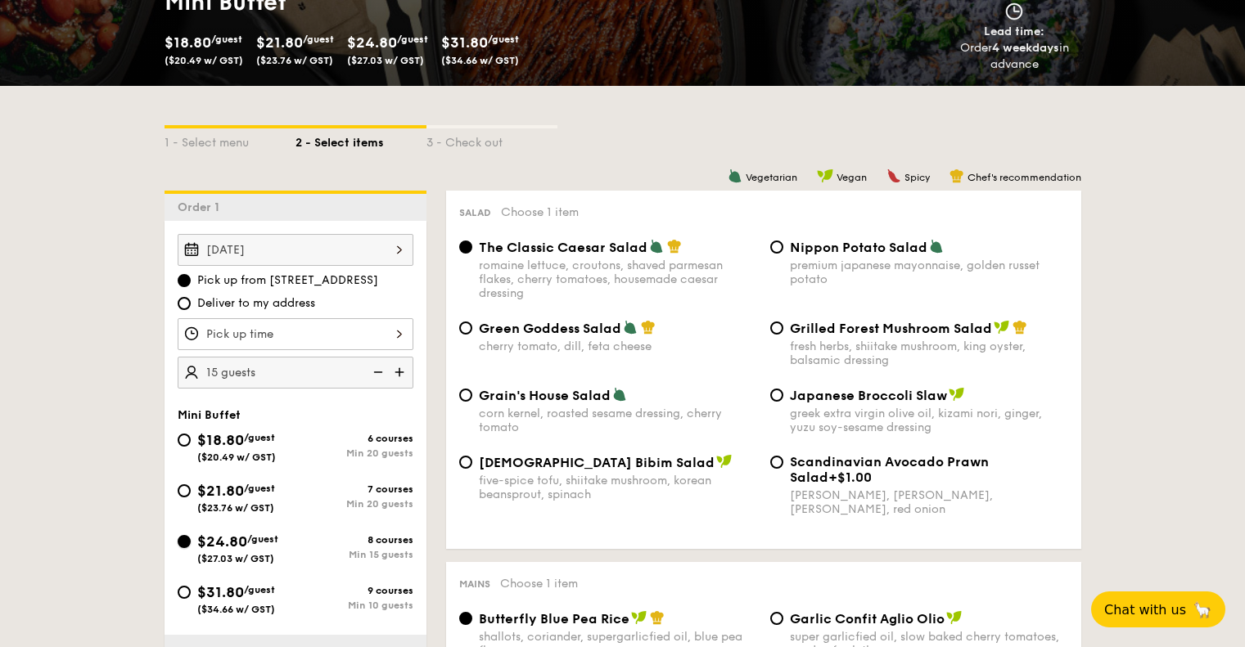
scroll to position [407, 0]
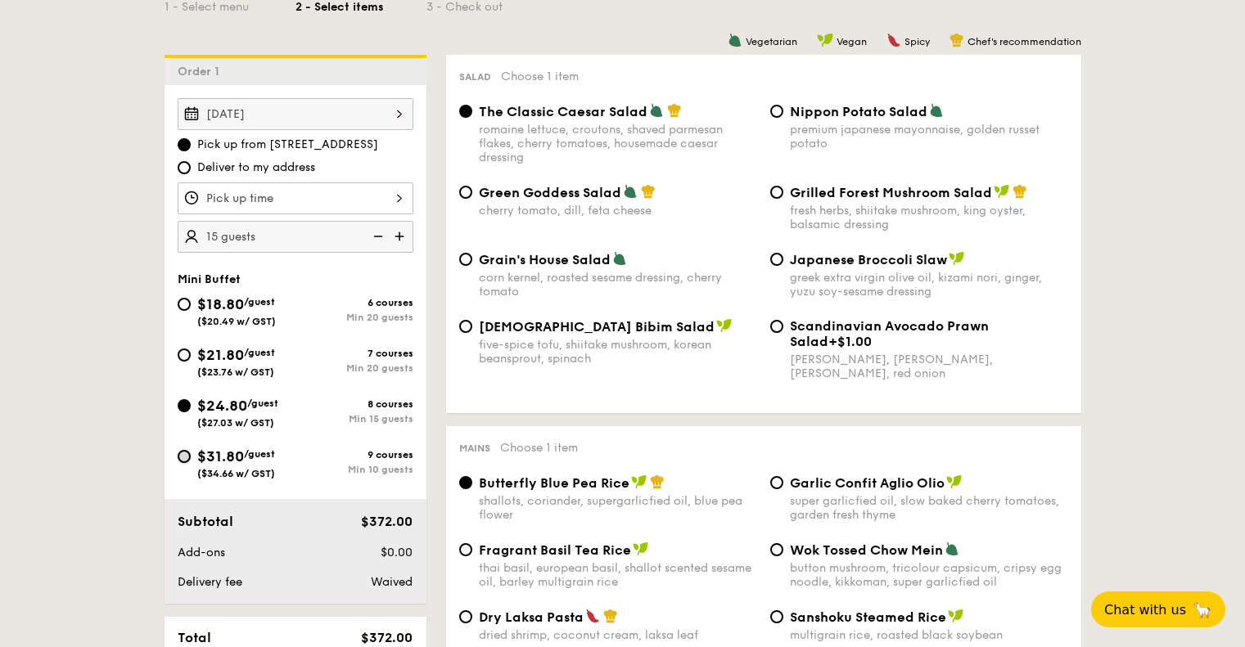
click at [182, 455] on input "$31.80 /guest ($34.66 w/ GST) 9 courses Min 10 guests" at bounding box center [184, 456] width 13 height 13
radio input "true"
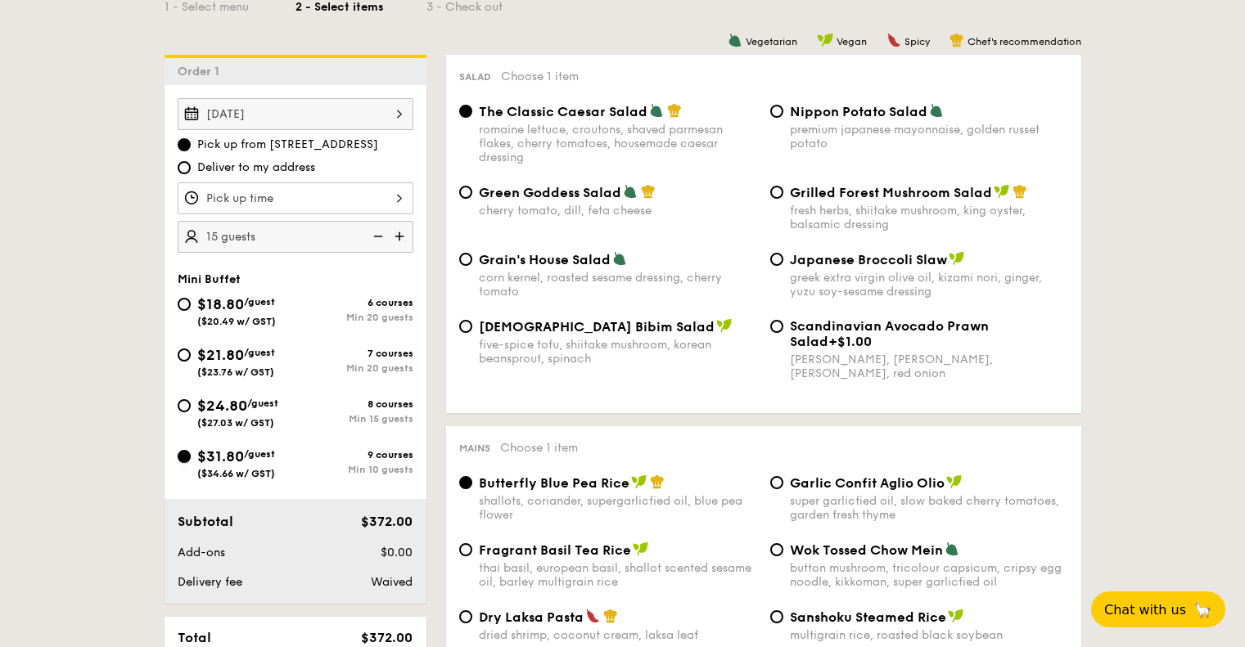
radio input "true"
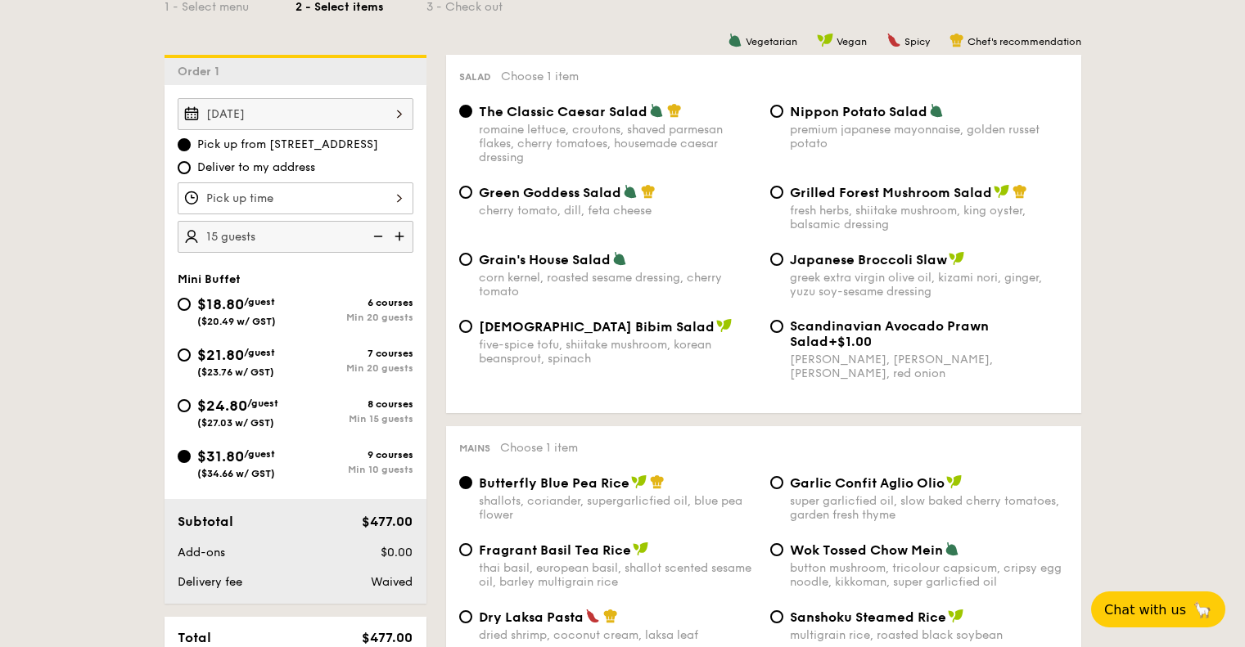
click at [192, 395] on div "$24.80 /guest ($27.03 w/ GST)" at bounding box center [237, 412] width 118 height 34
click at [191, 399] on input "$24.80 /guest ($27.03 w/ GST) 8 courses Min 15 guests" at bounding box center [184, 405] width 13 height 13
radio input "true"
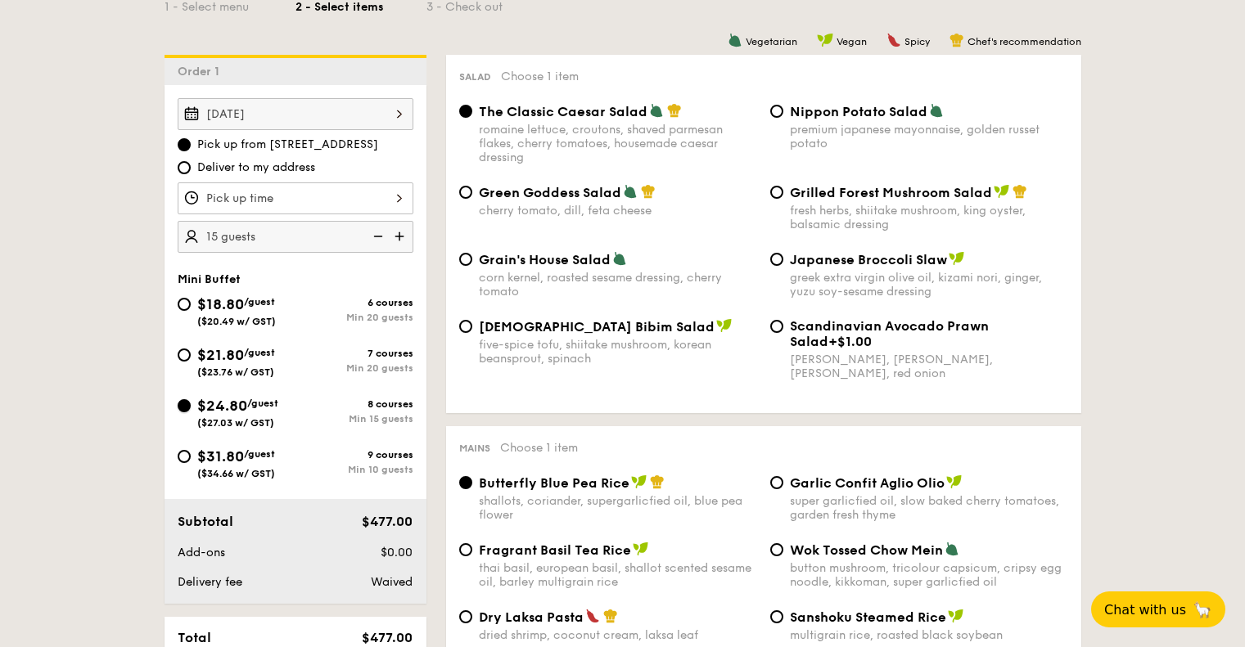
radio input "true"
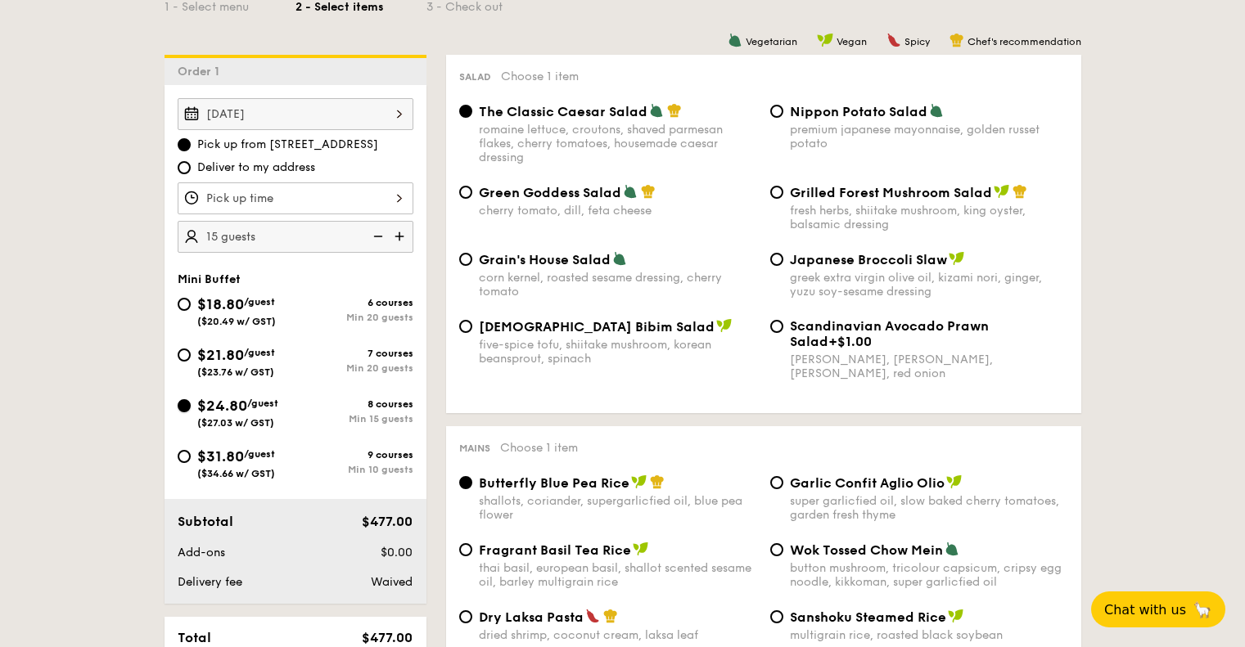
radio input "true"
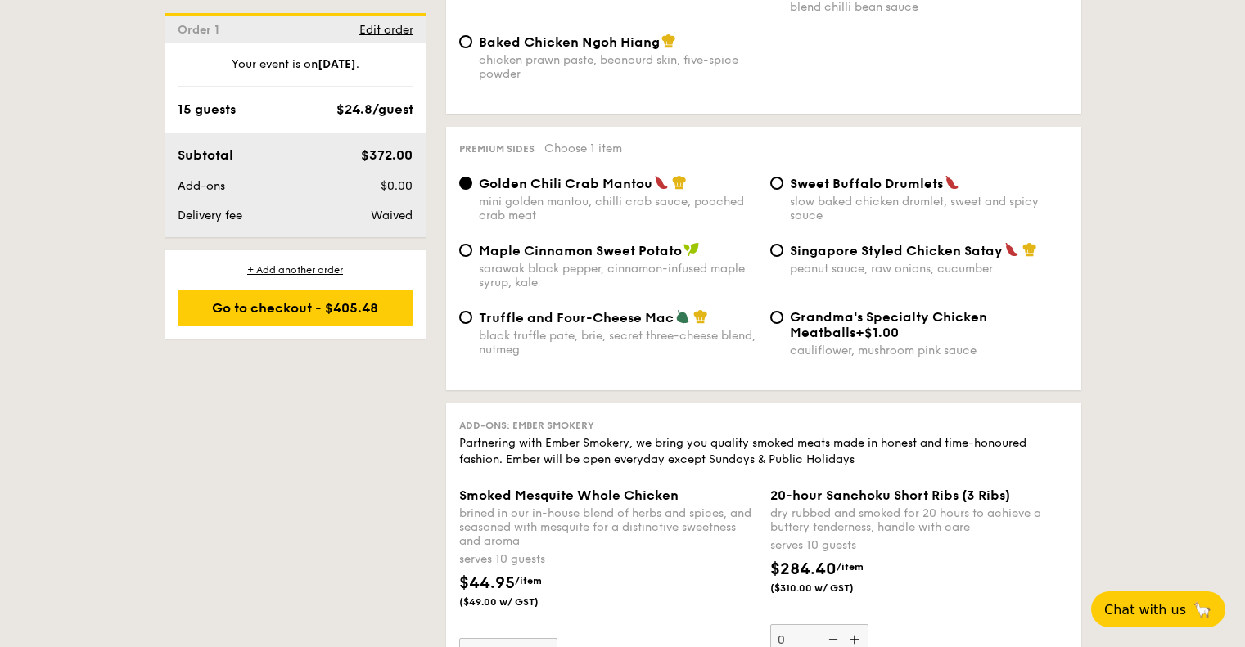
scroll to position [3012, 0]
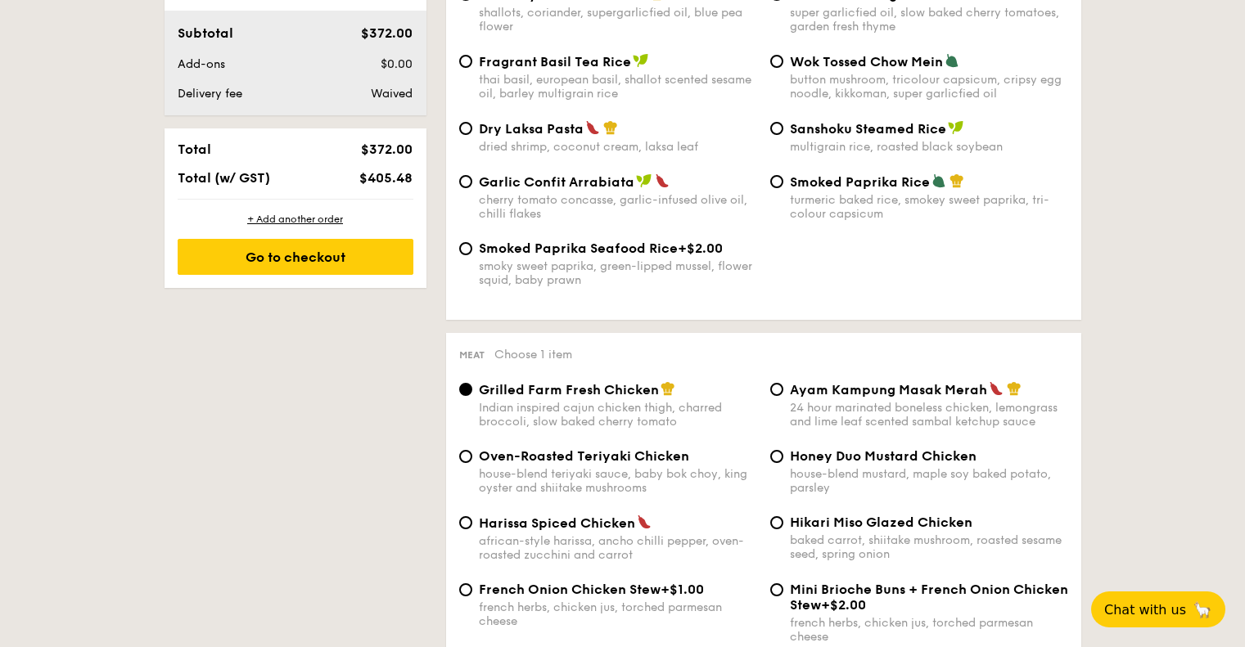
scroll to position [488, 0]
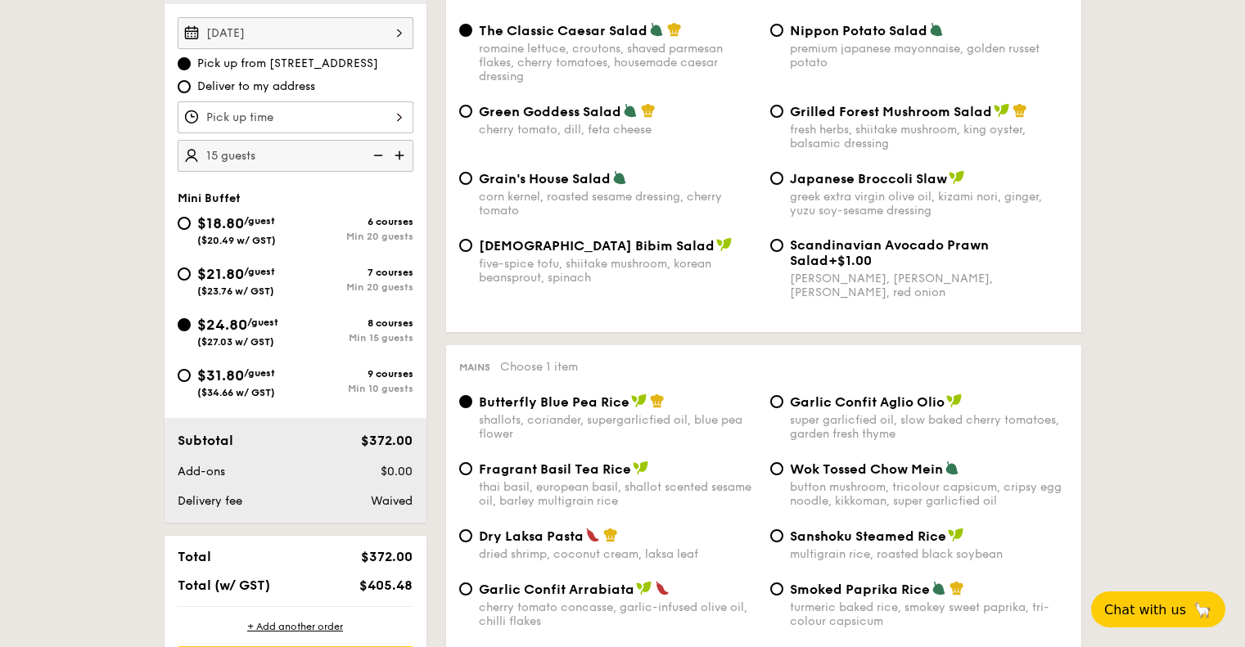
click at [188, 380] on div "$31.80 /guest ($34.66 w/ GST)" at bounding box center [237, 381] width 118 height 34
click at [188, 380] on input "$31.80 /guest ($34.66 w/ GST) 9 courses Min 10 guests" at bounding box center [184, 375] width 13 height 13
radio input "true"
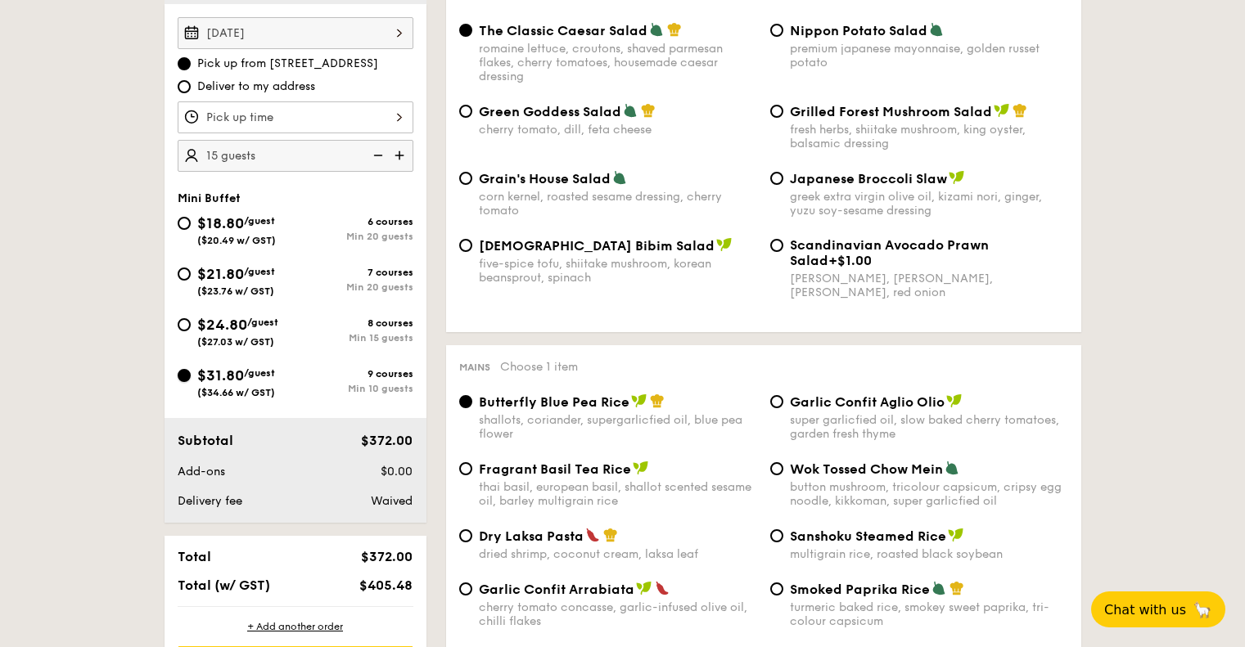
radio input "true"
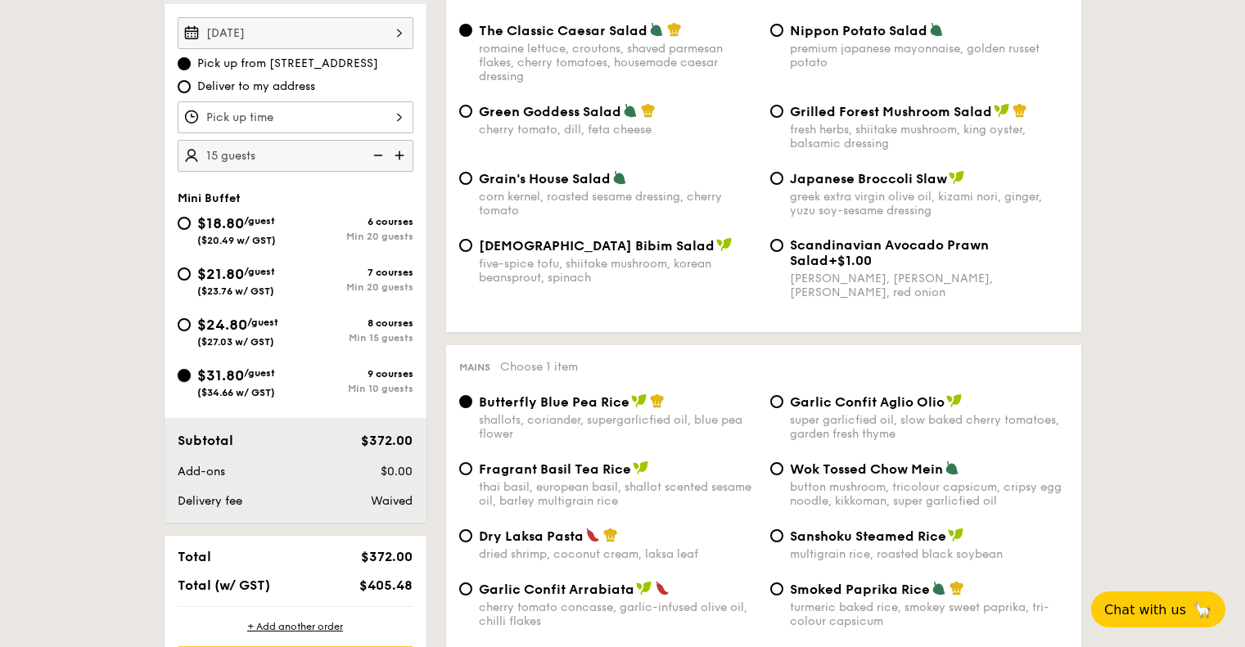
radio input "true"
click at [197, 321] on span "$24.80" at bounding box center [222, 325] width 50 height 18
click at [191, 321] on input "$24.80 /guest ($27.03 w/ GST) 8 courses Min 15 guests" at bounding box center [184, 324] width 13 height 13
radio input "true"
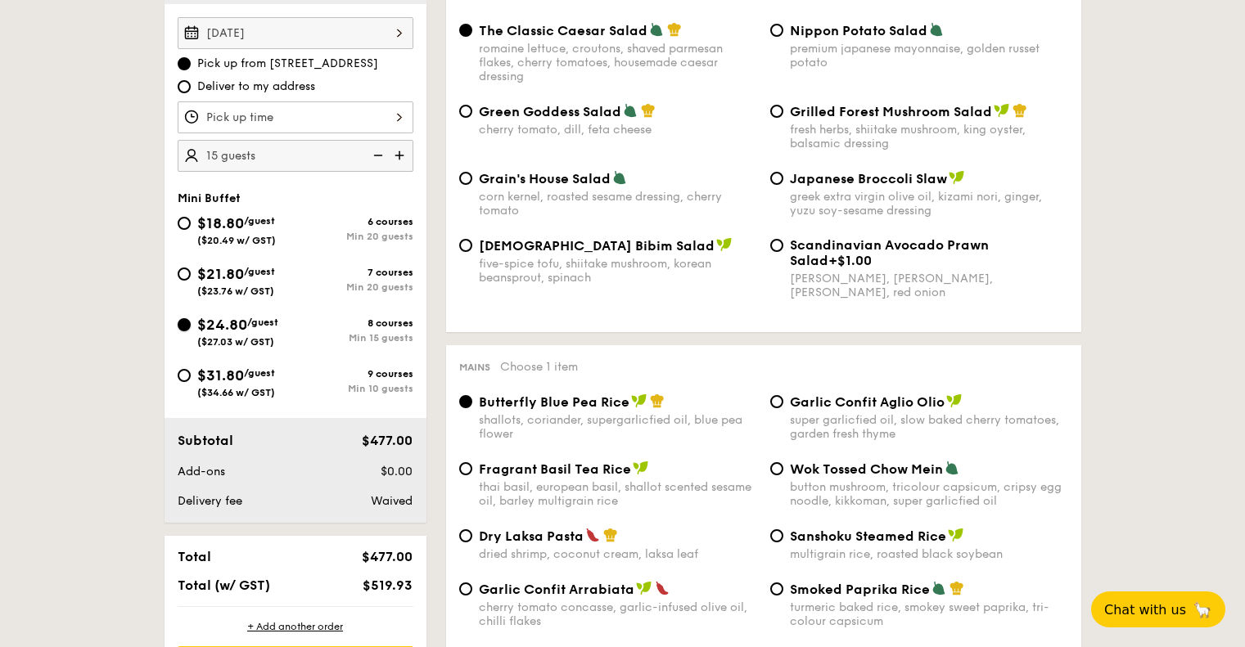
radio input "true"
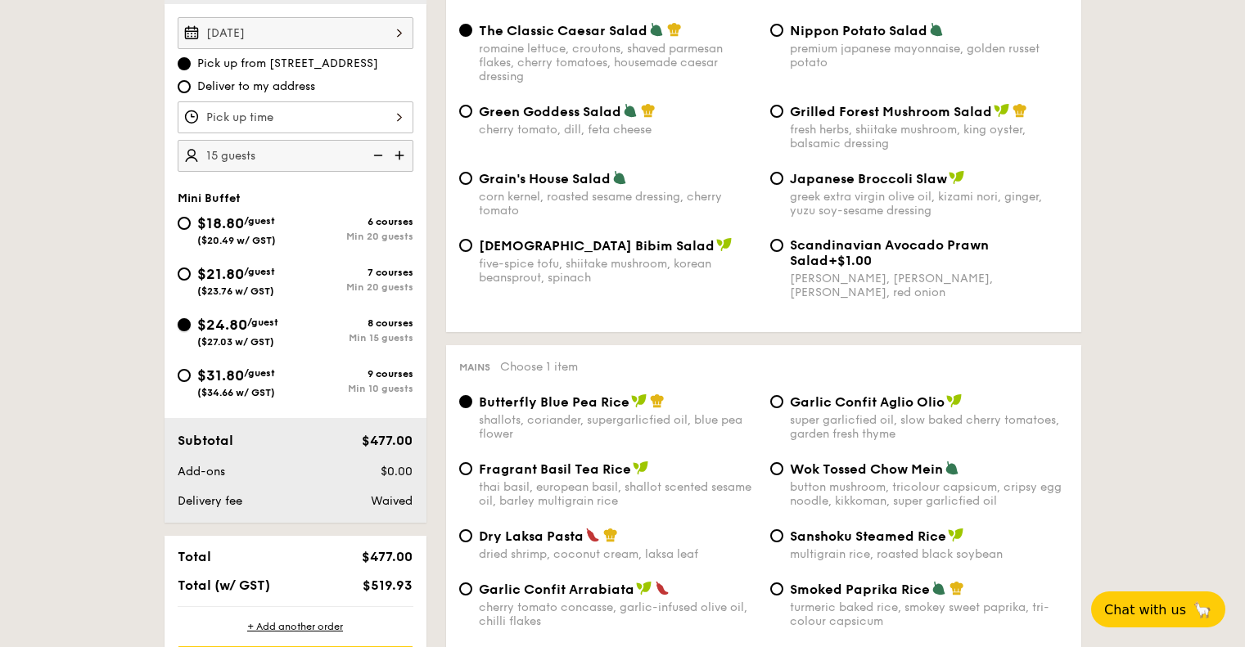
radio input "true"
click at [178, 377] on input "$31.80 /guest ($34.66 w/ GST) 9 courses Min 10 guests" at bounding box center [184, 375] width 13 height 13
radio input "true"
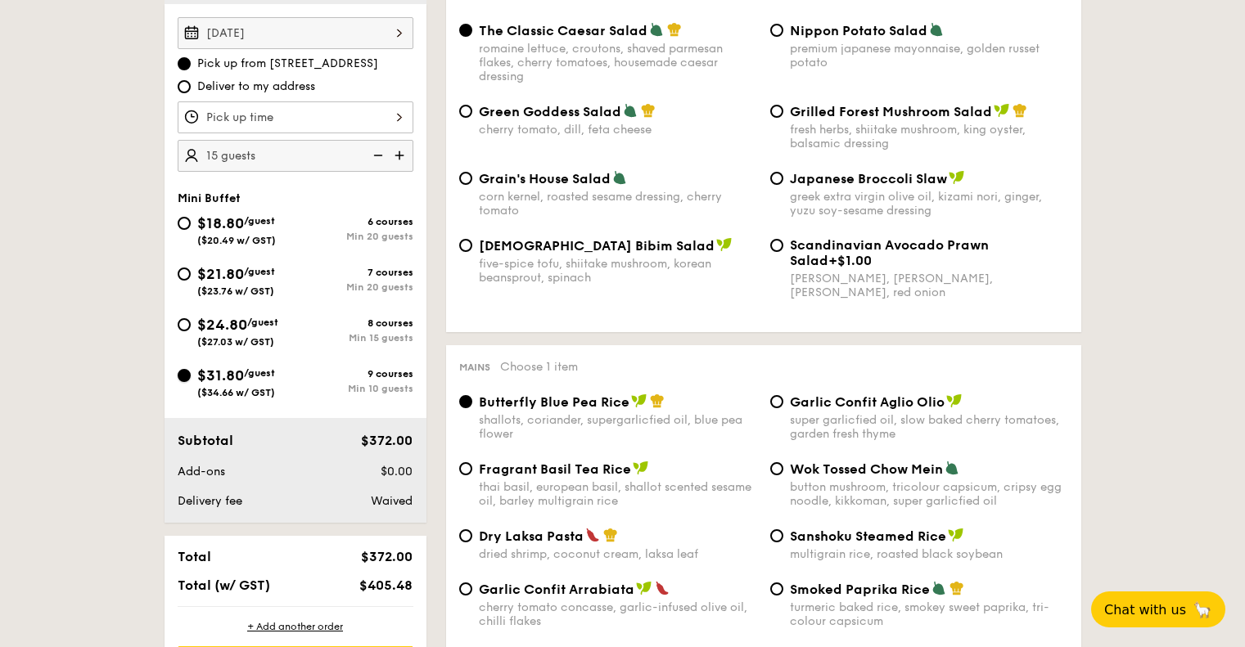
radio input "true"
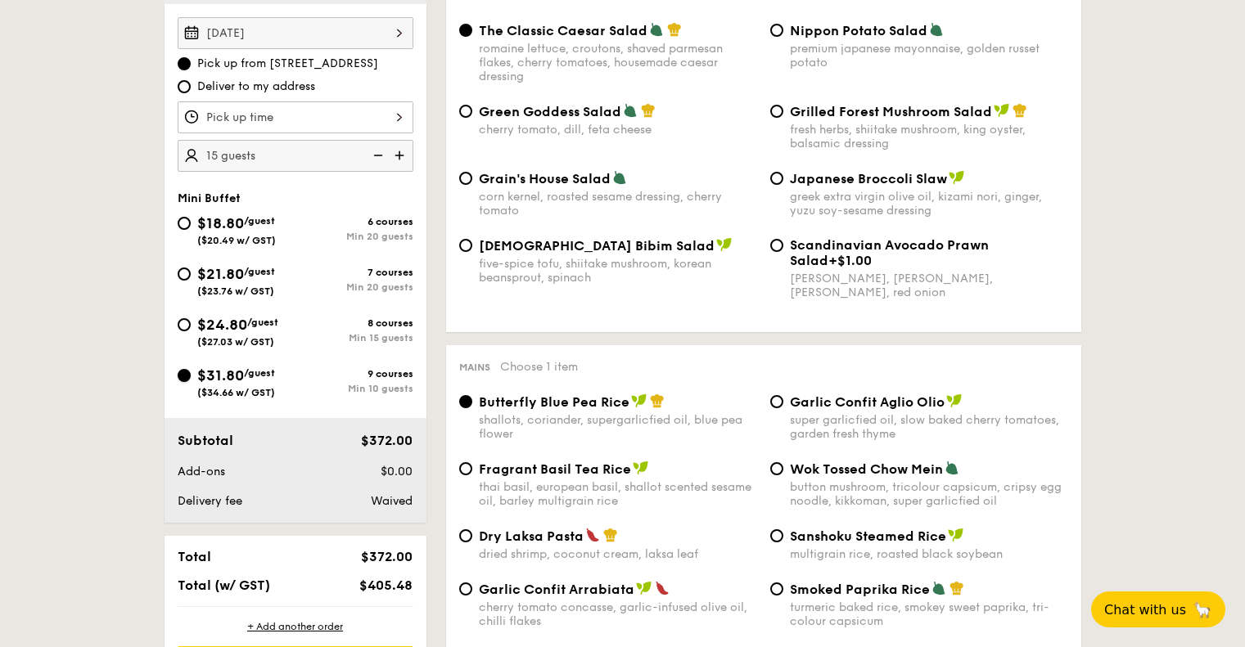
radio input "true"
click at [184, 318] on input "$24.80 /guest ($27.03 w/ GST) 8 courses Min 15 guests" at bounding box center [184, 324] width 13 height 13
radio input "true"
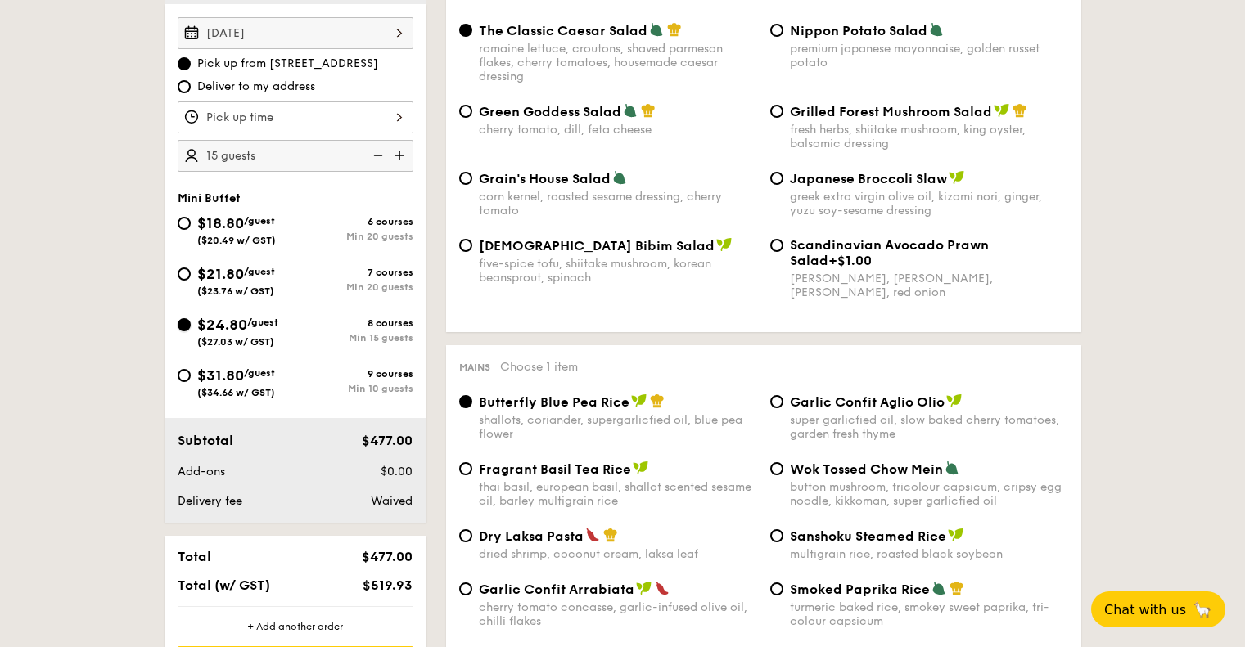
radio input "true"
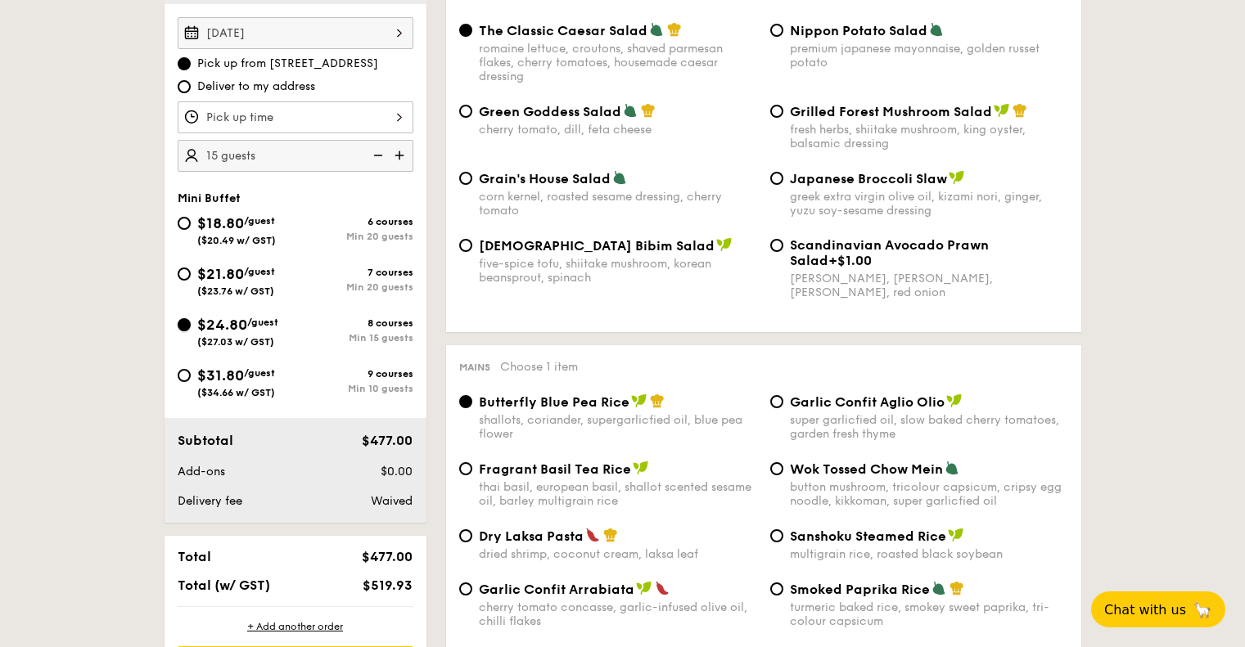
radio input "true"
click at [184, 377] on input "$31.80 /guest ($34.66 w/ GST) 9 courses Min 10 guests" at bounding box center [184, 375] width 13 height 13
radio input "true"
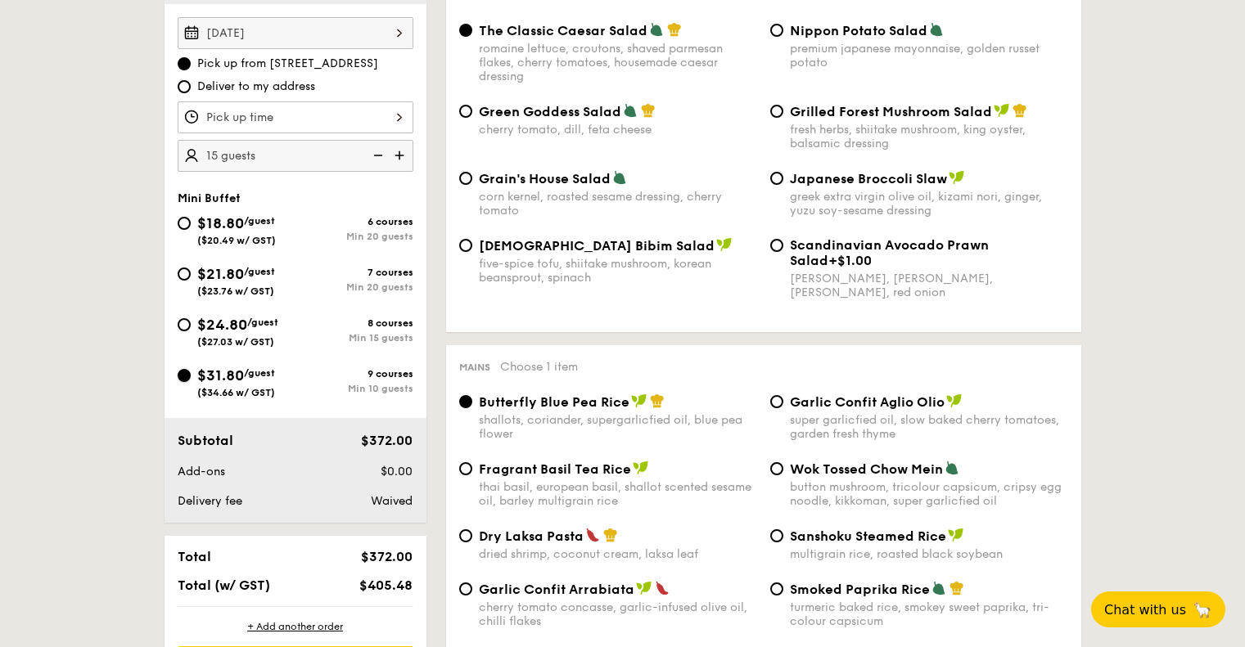
radio input "true"
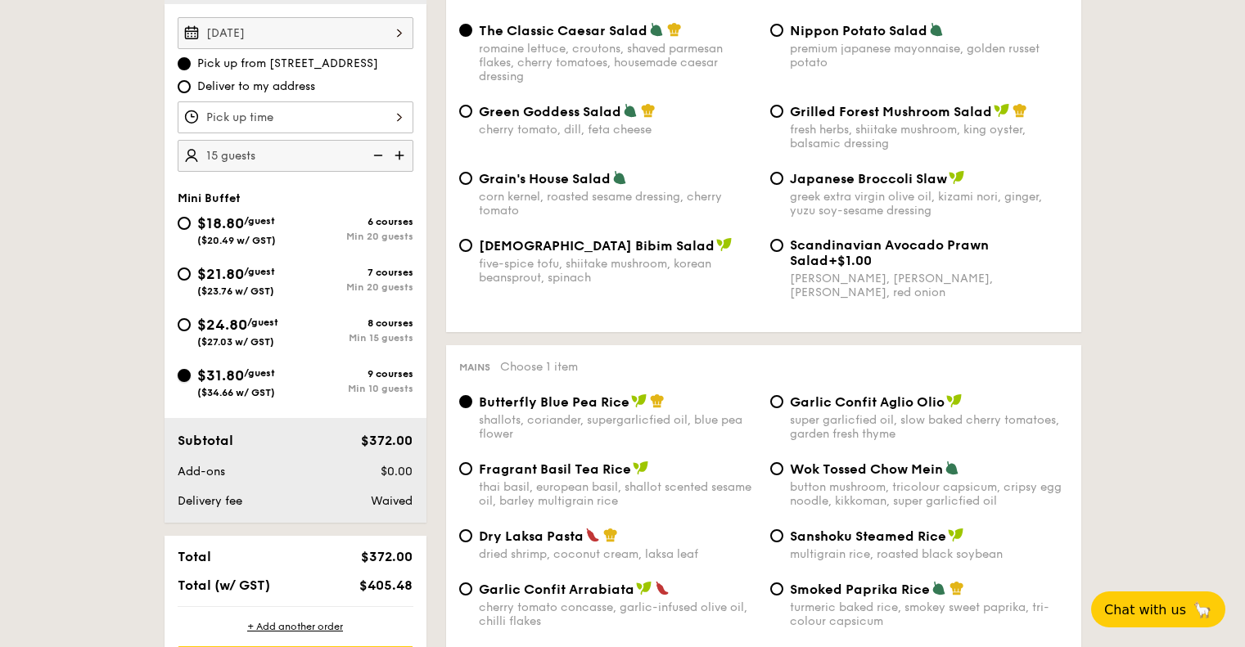
radio input "true"
click at [286, 156] on input "15 guests" at bounding box center [296, 156] width 236 height 32
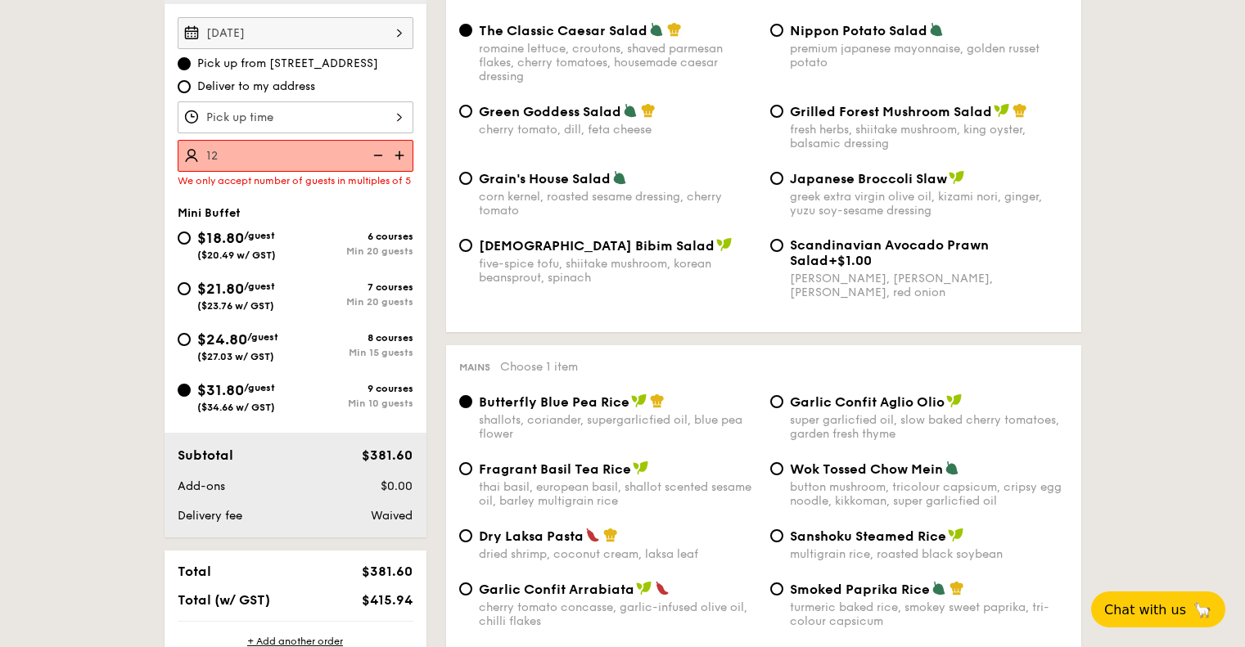
type input "1"
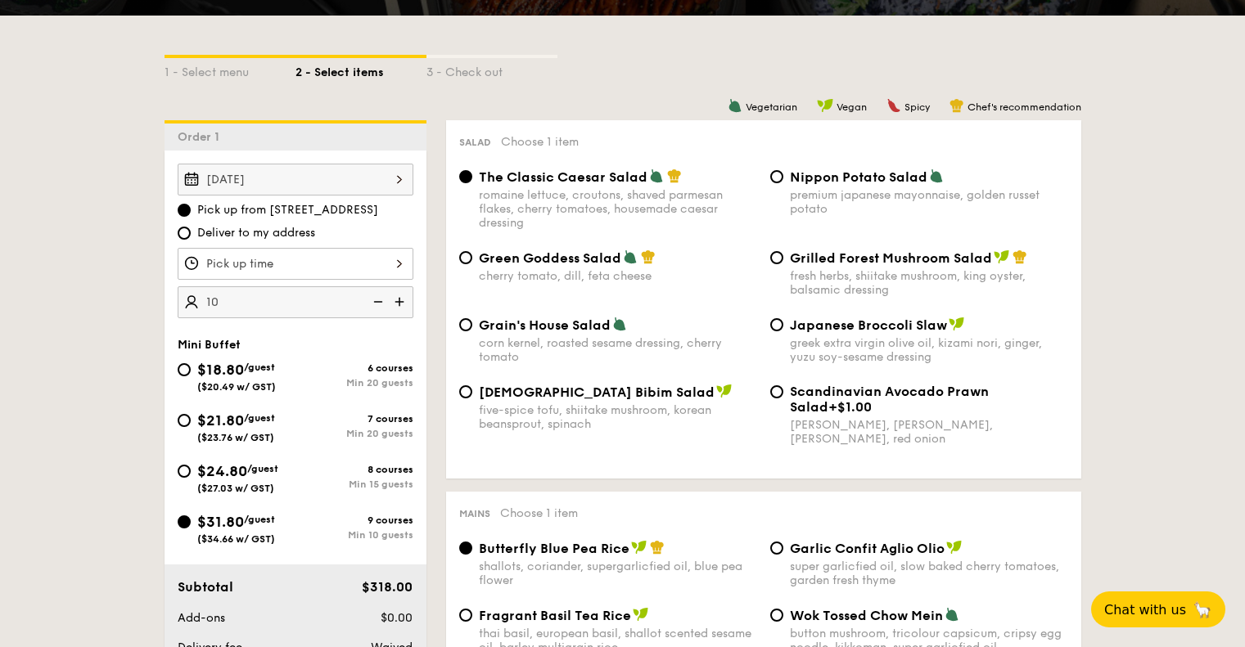
scroll to position [244, 0]
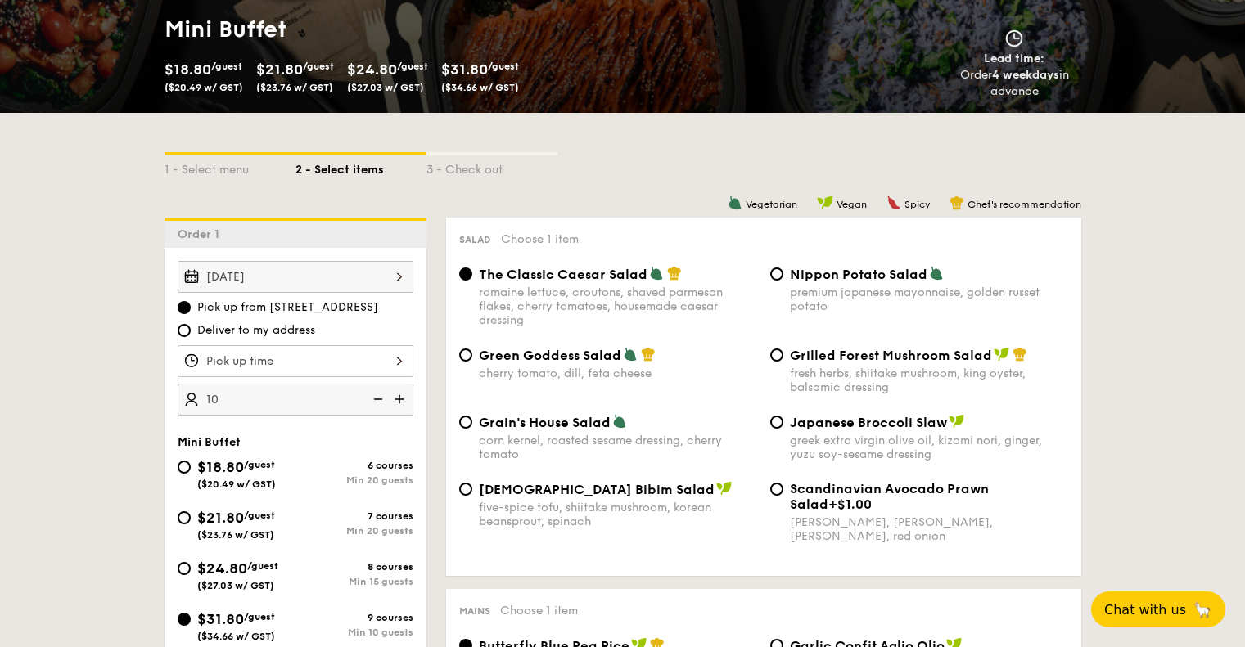
click at [782, 367] on div "Grilled Forest Mushroom Salad fresh herbs, shiitake mushroom, king oyster, bals…" at bounding box center [919, 370] width 311 height 47
type input "10 guests"
click at [779, 357] on input "Grilled Forest Mushroom Salad fresh herbs, shiitake mushroom, king oyster, bals…" at bounding box center [776, 355] width 13 height 13
radio input "true"
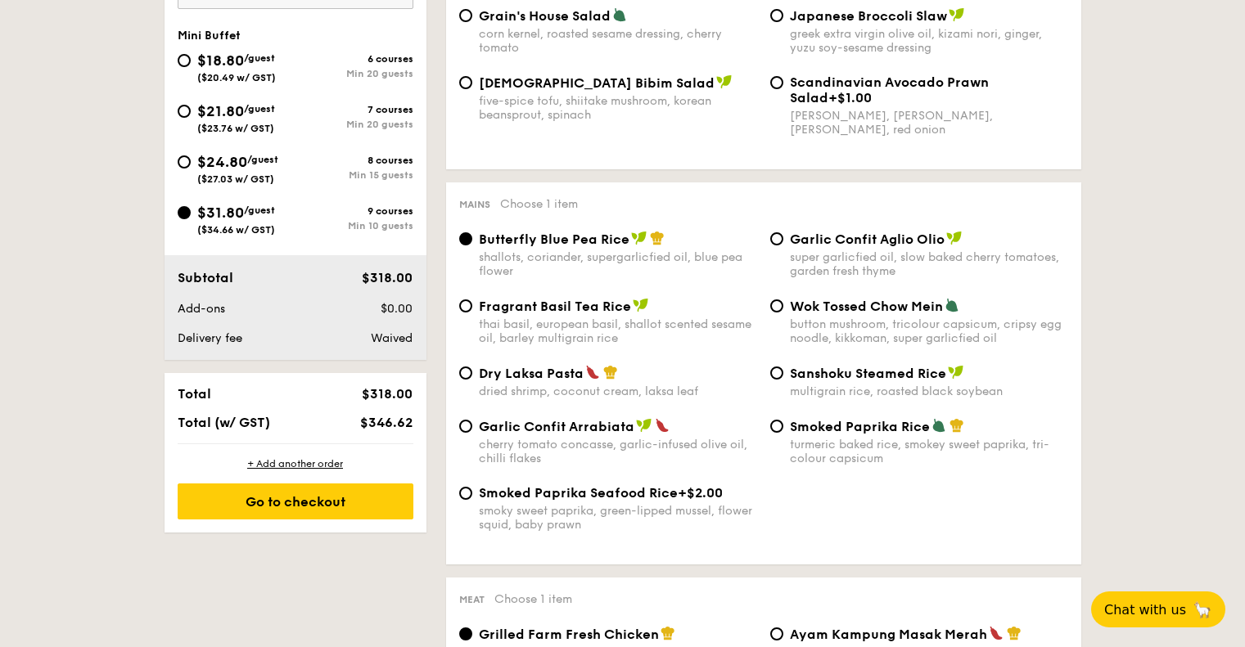
scroll to position [275, 0]
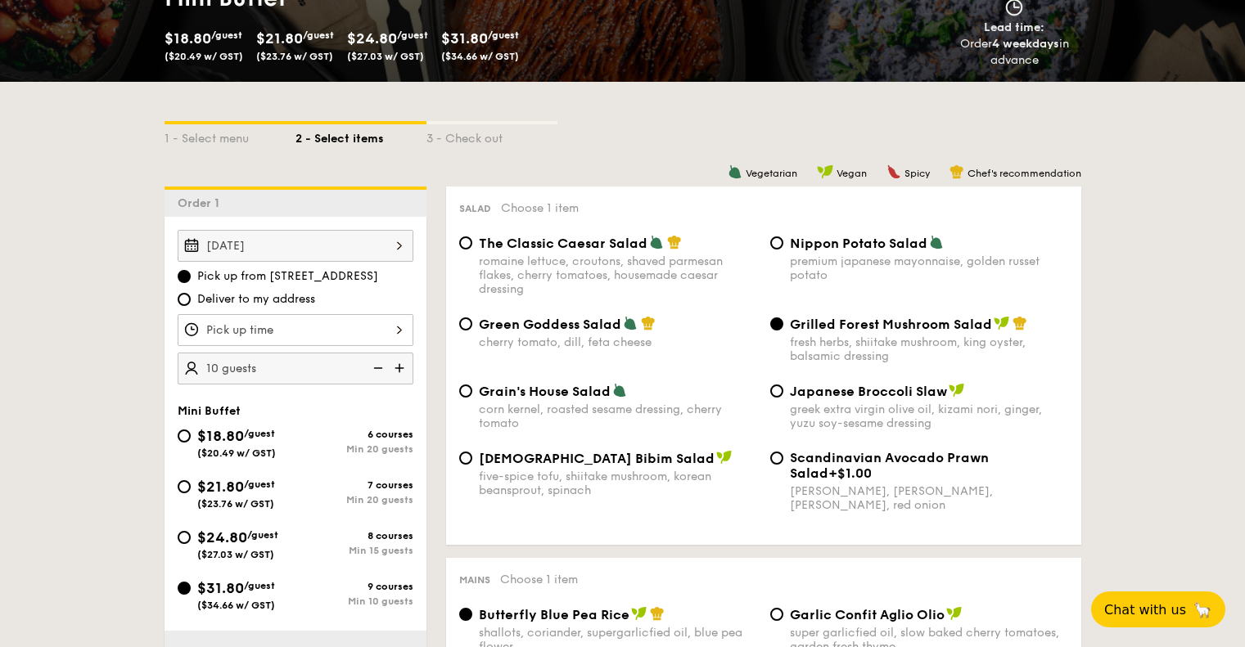
drag, startPoint x: 268, startPoint y: 274, endPoint x: 380, endPoint y: 281, distance: 111.5
click at [380, 280] on label "Pick up from [STREET_ADDRESS]" at bounding box center [296, 276] width 236 height 16
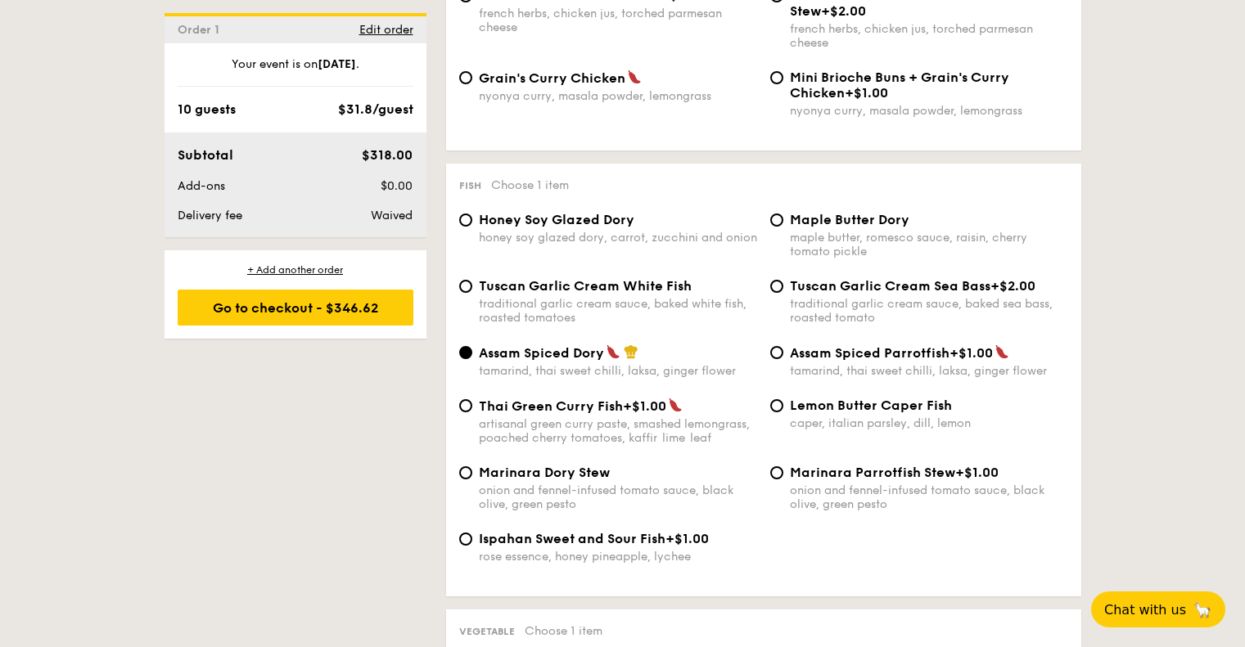
scroll to position [1495, 0]
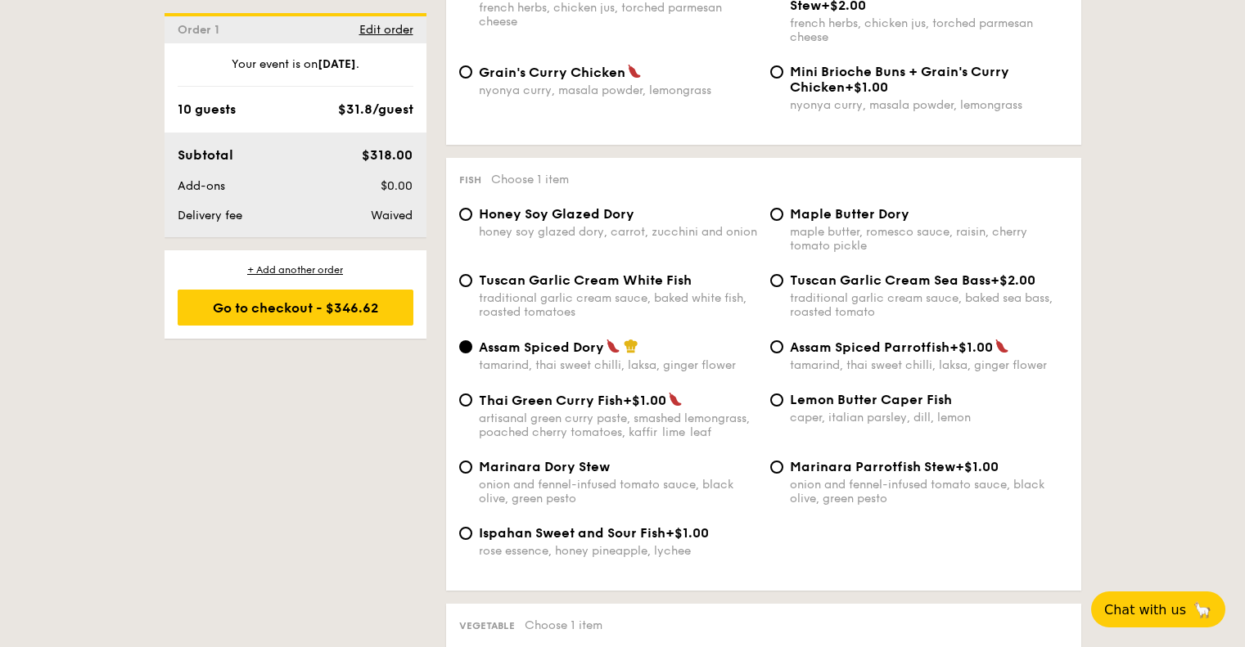
click at [819, 228] on div "maple butter, romesco sauce, raisin, cherry tomato pickle" at bounding box center [929, 239] width 278 height 28
click at [783, 221] on input "Maple Butter Dory maple butter, romesco sauce, raisin, cherry tomato pickle" at bounding box center [776, 214] width 13 height 13
radio input "true"
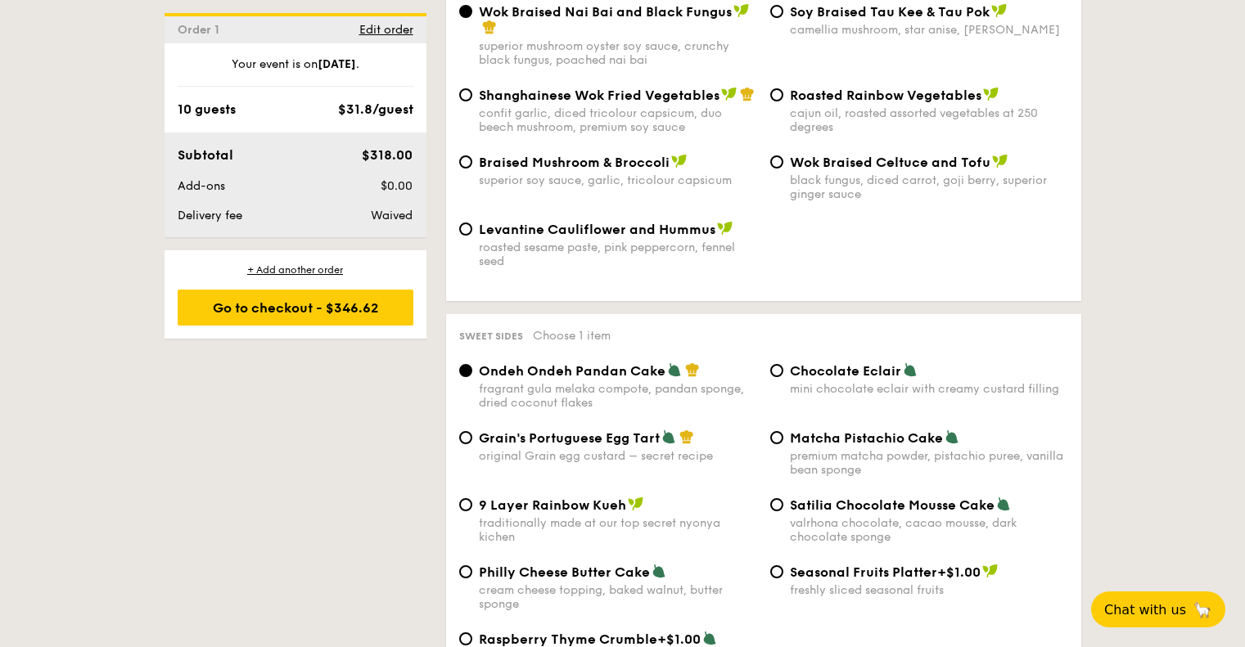
scroll to position [2228, 0]
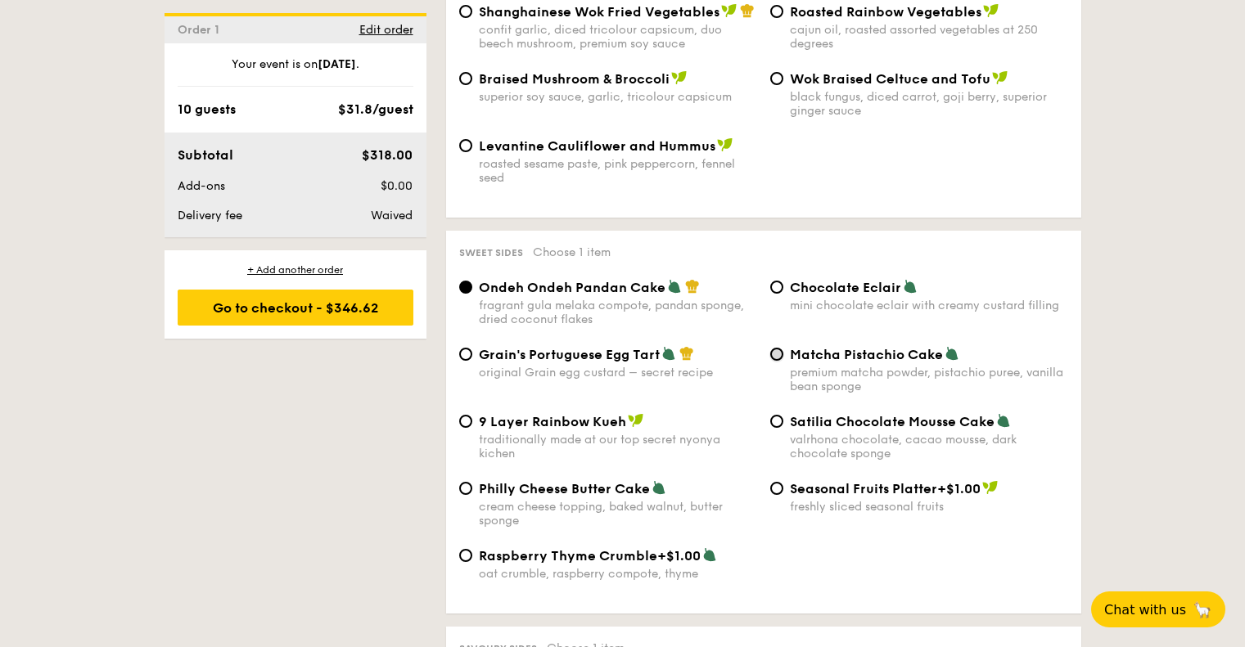
click at [779, 355] on input "Matcha Pistachio Cake premium matcha powder, pistachio puree, vanilla bean spon…" at bounding box center [776, 354] width 13 height 13
radio input "true"
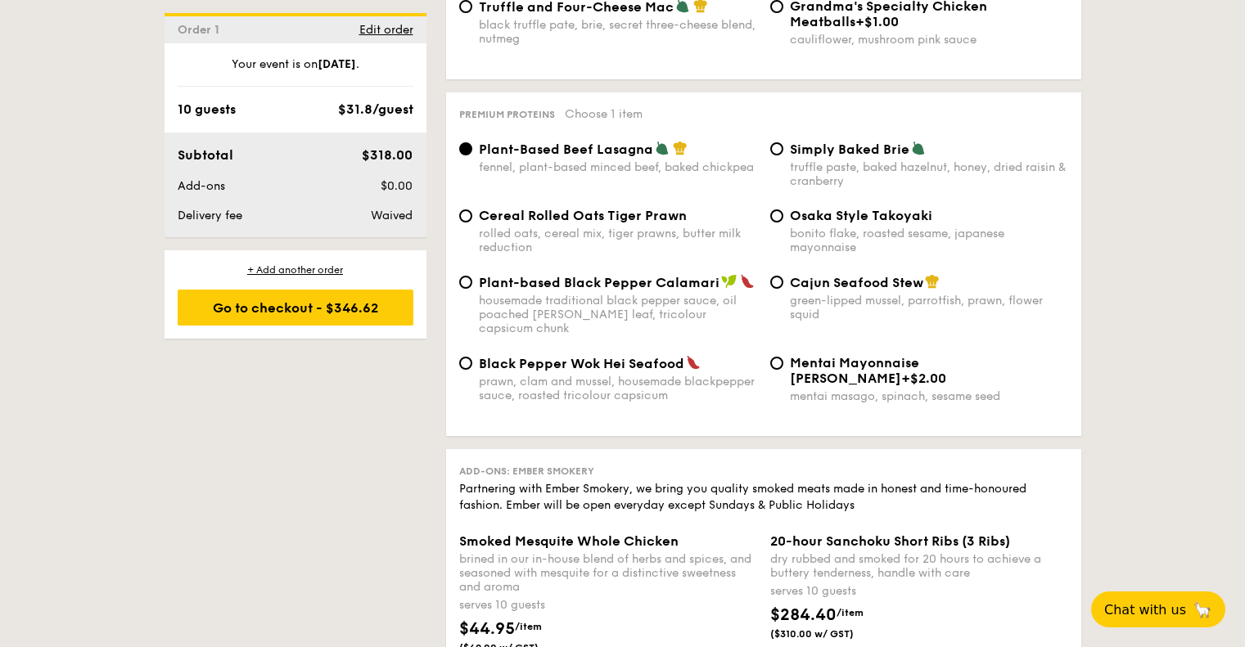
scroll to position [3449, 0]
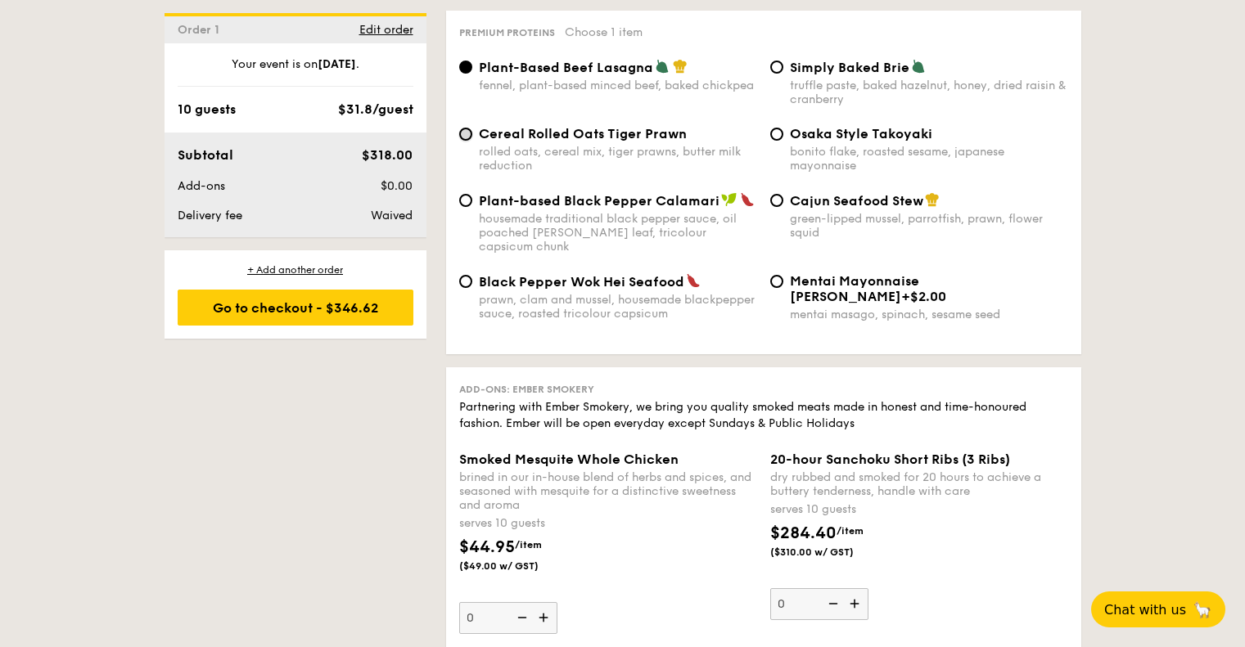
click at [470, 130] on input "Cereal Rolled Oats Tiger Prawn rolled oats, cereal mix, tiger prawns, butter mi…" at bounding box center [465, 134] width 13 height 13
radio input "true"
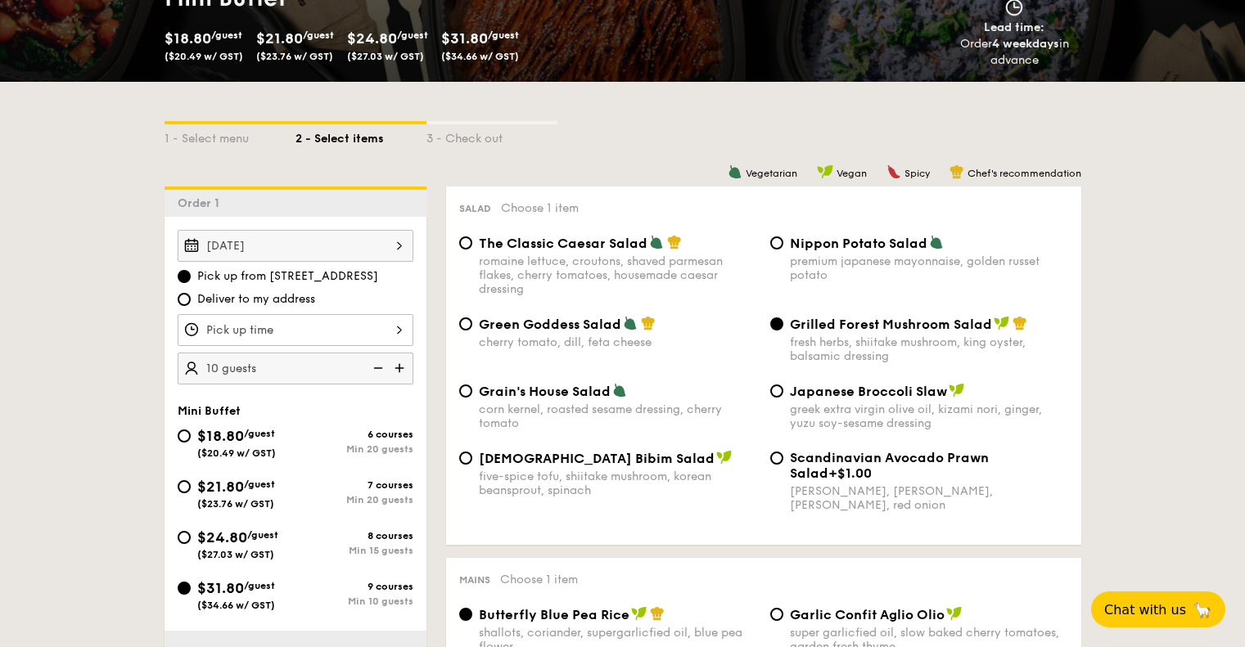
scroll to position [0, 0]
